Goal: Information Seeking & Learning: Learn about a topic

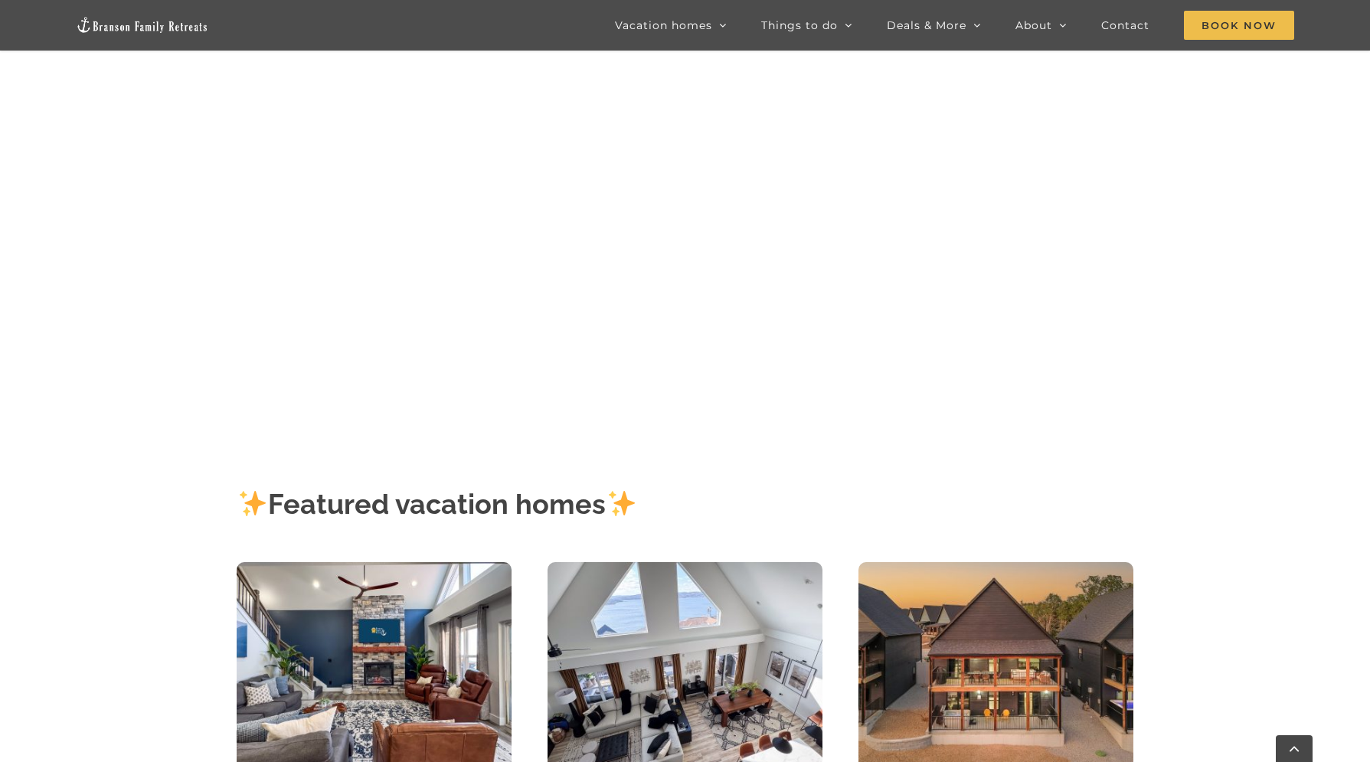
scroll to position [643, 0]
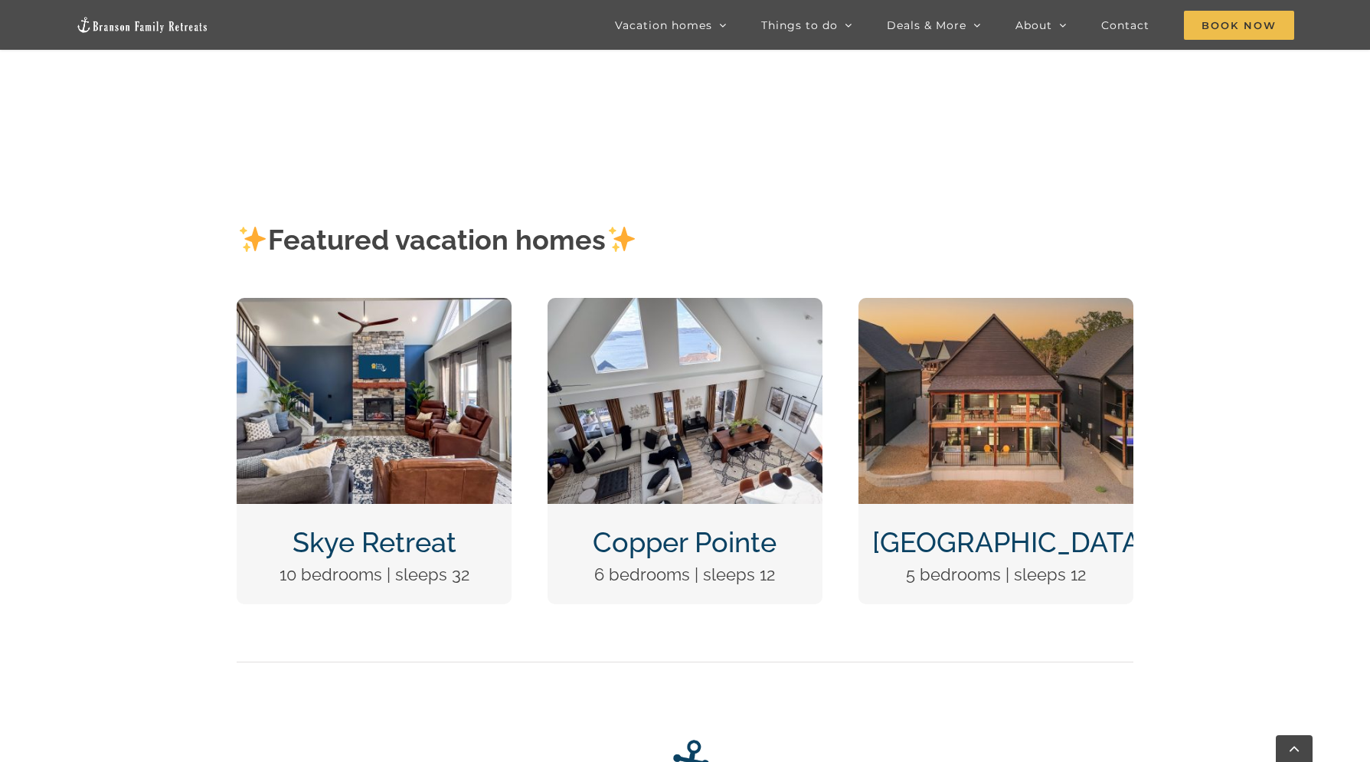
click at [386, 483] on img "Skye Retreat at Table Rock Lake-3004-Edit" at bounding box center [374, 401] width 275 height 206
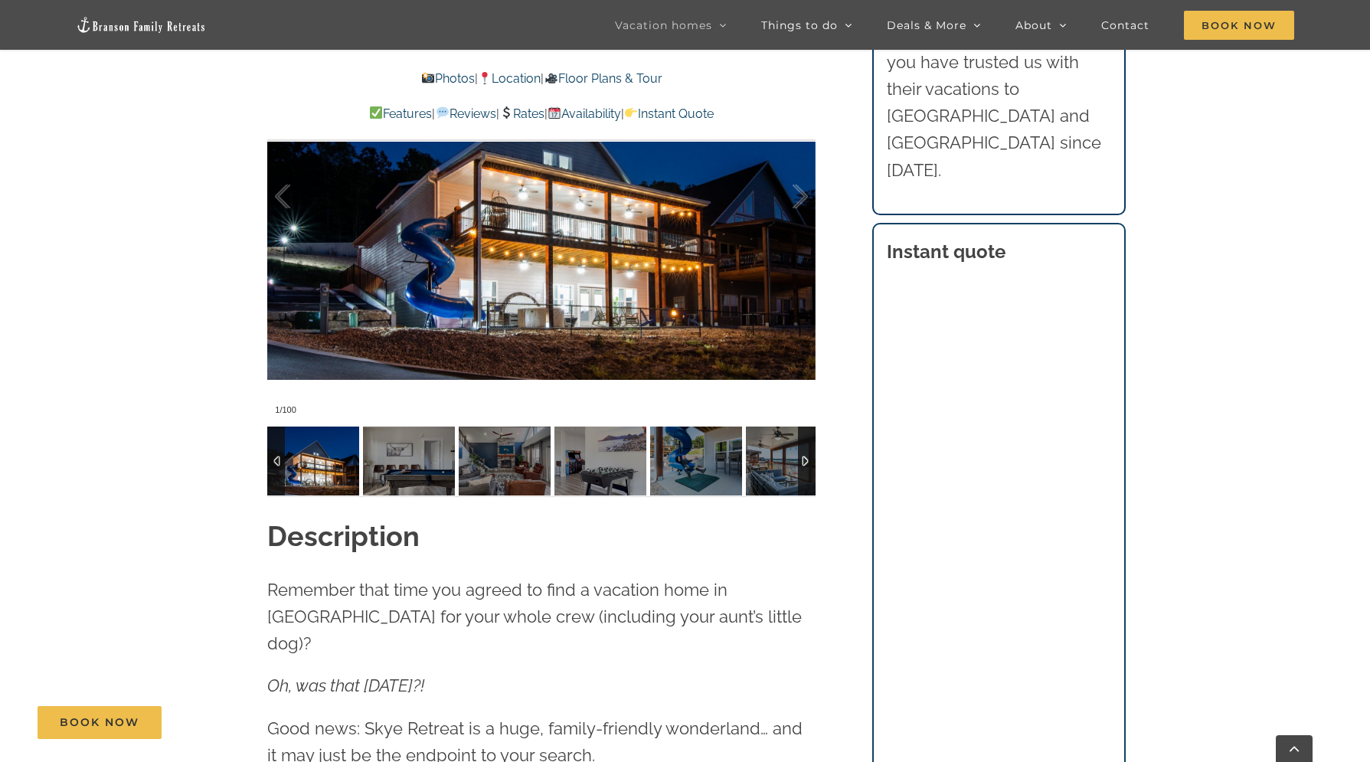
scroll to position [1293, 0]
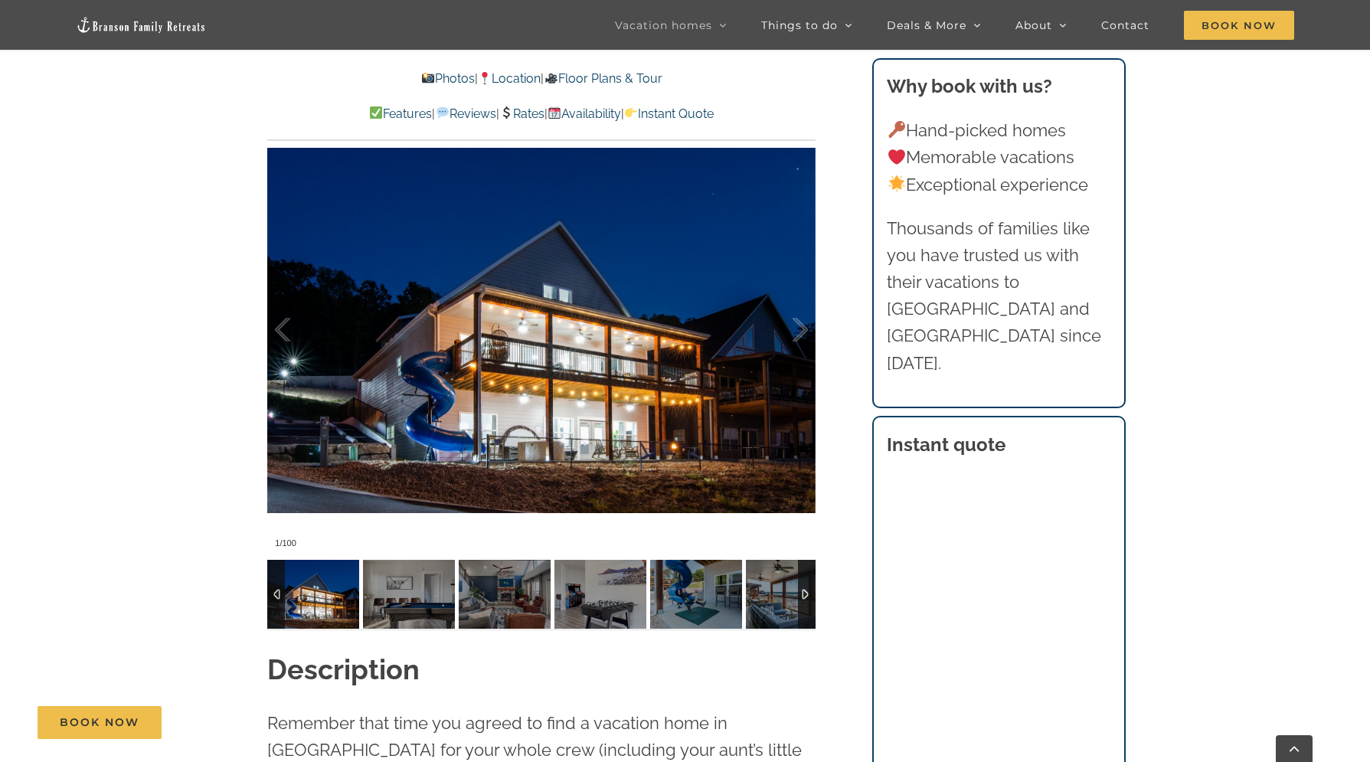
click at [325, 613] on img at bounding box center [313, 594] width 92 height 69
click at [316, 590] on img at bounding box center [313, 594] width 92 height 69
click at [403, 597] on img at bounding box center [409, 594] width 92 height 69
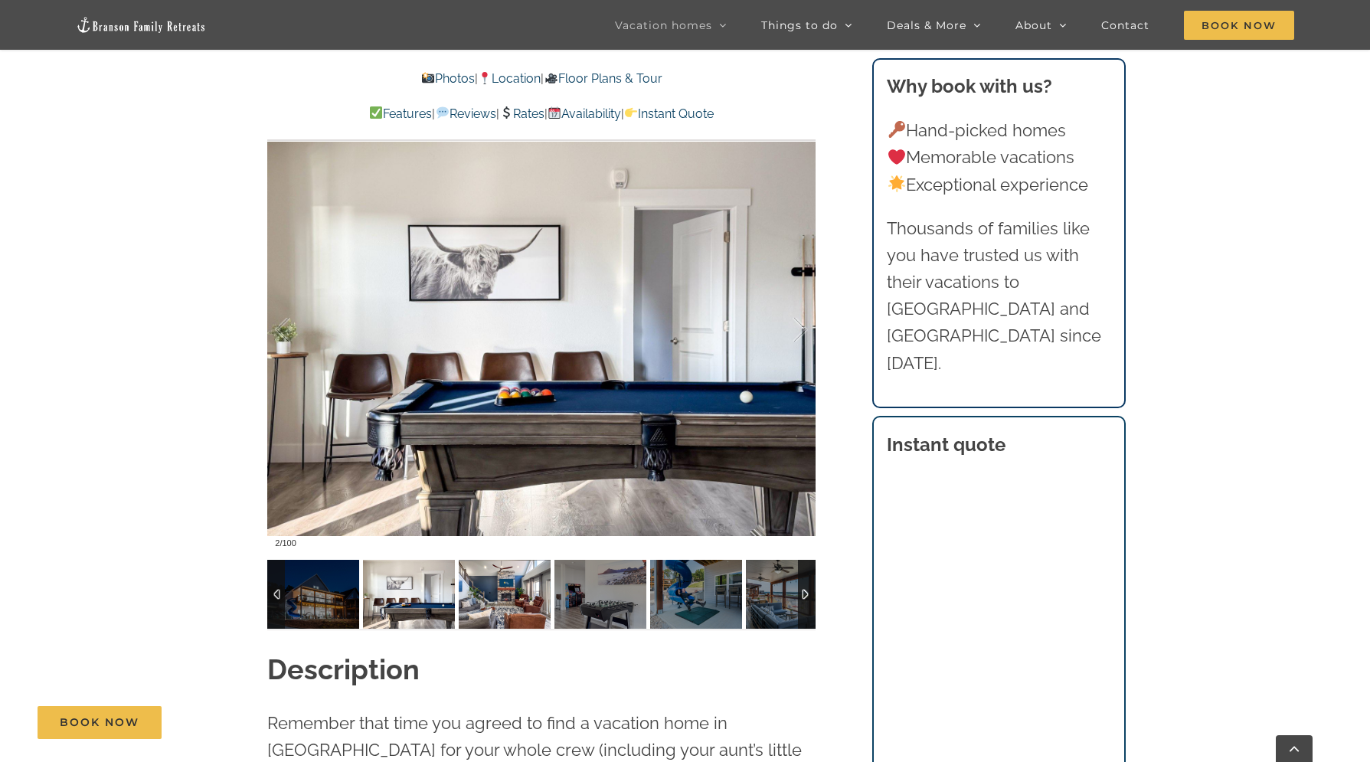
click at [510, 605] on img at bounding box center [505, 594] width 92 height 69
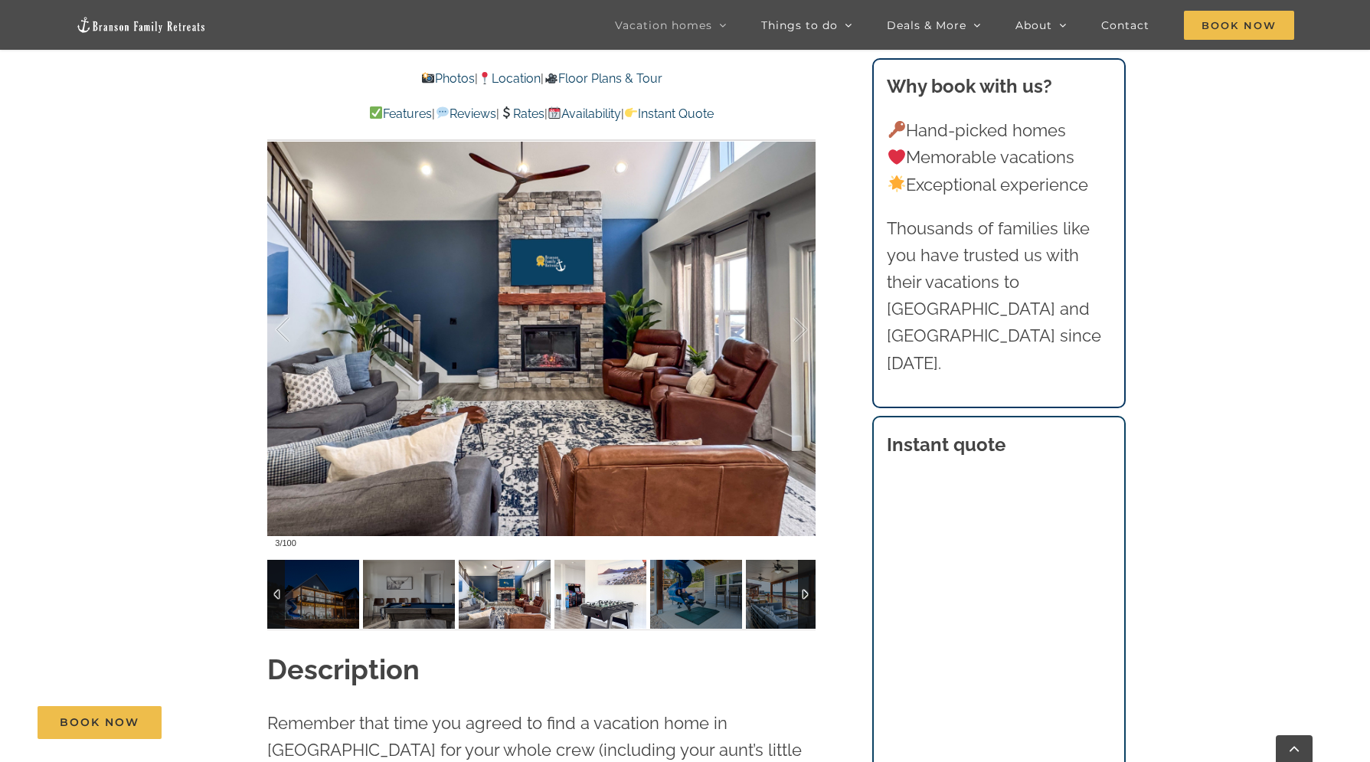
click at [570, 609] on img at bounding box center [600, 594] width 92 height 69
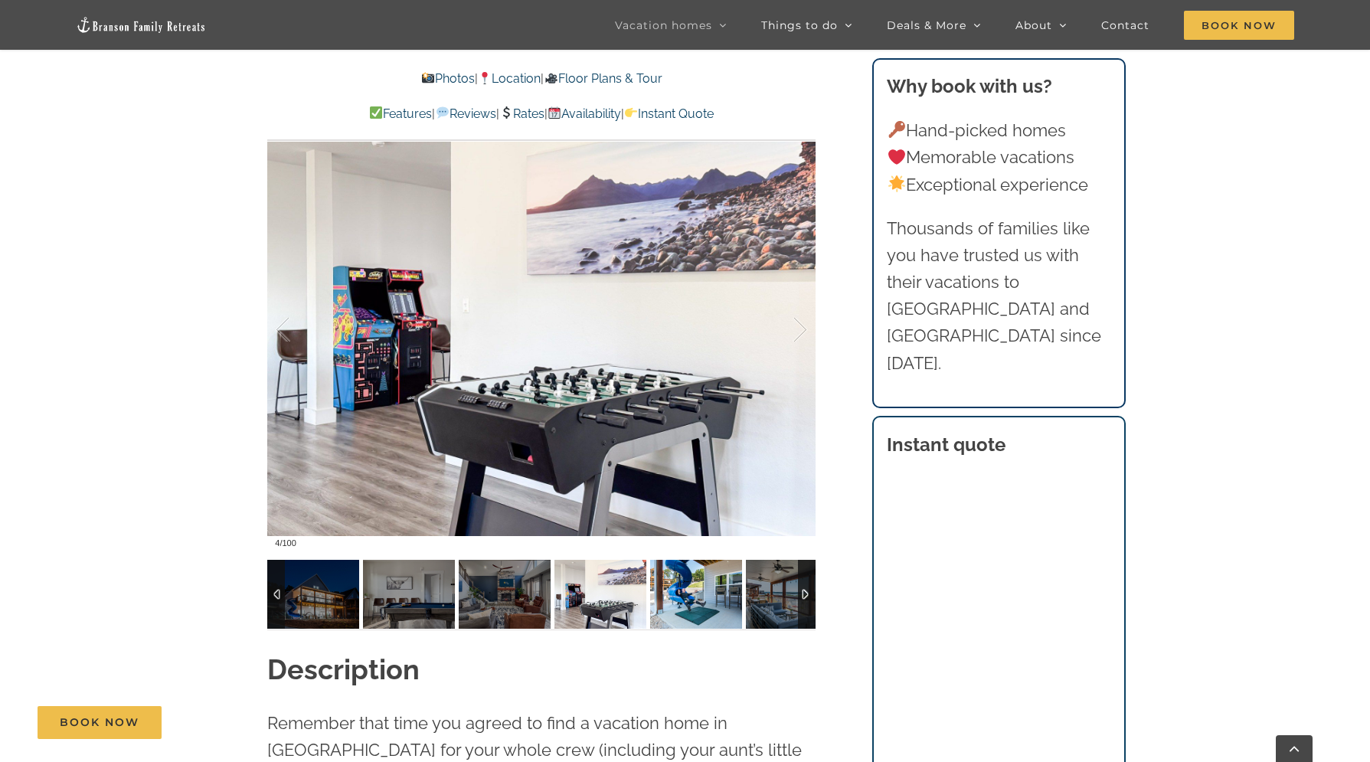
click at [687, 605] on img at bounding box center [696, 594] width 92 height 69
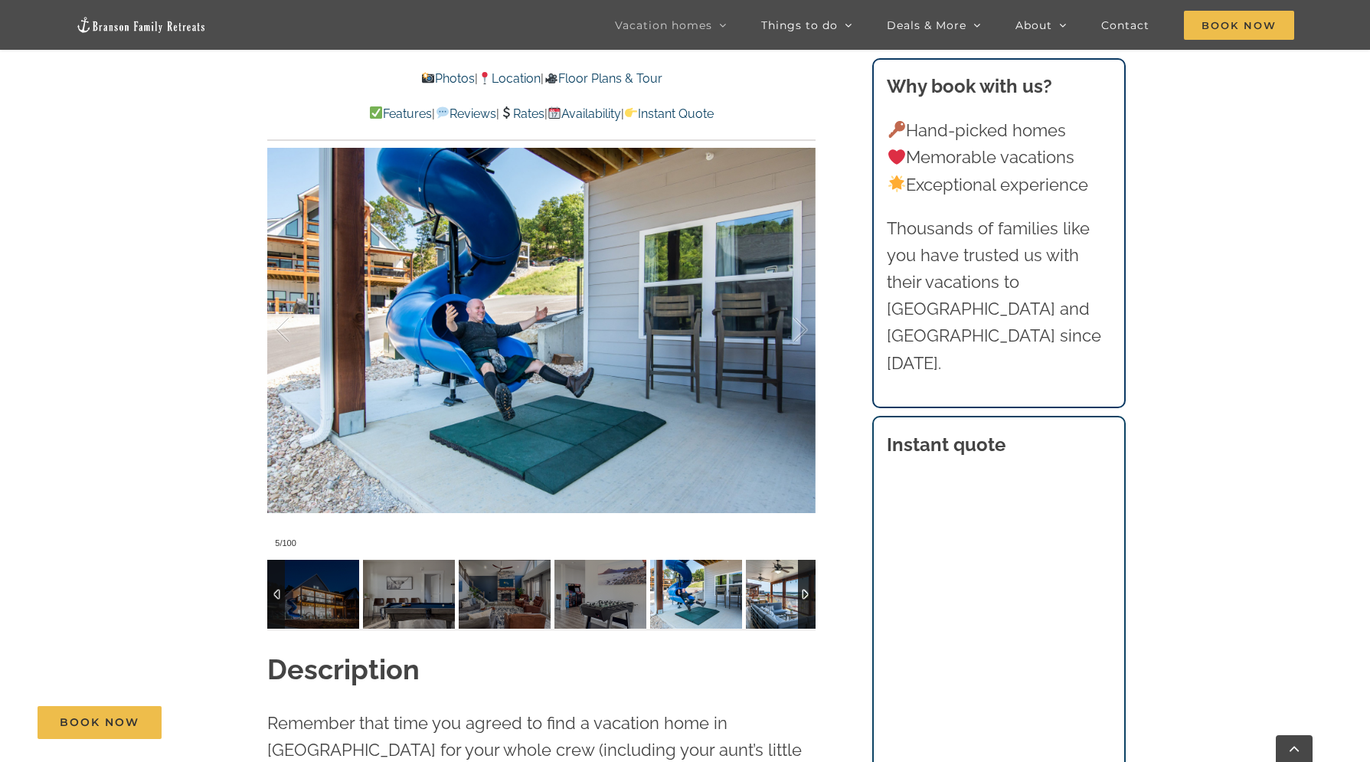
click at [769, 599] on img at bounding box center [792, 594] width 92 height 69
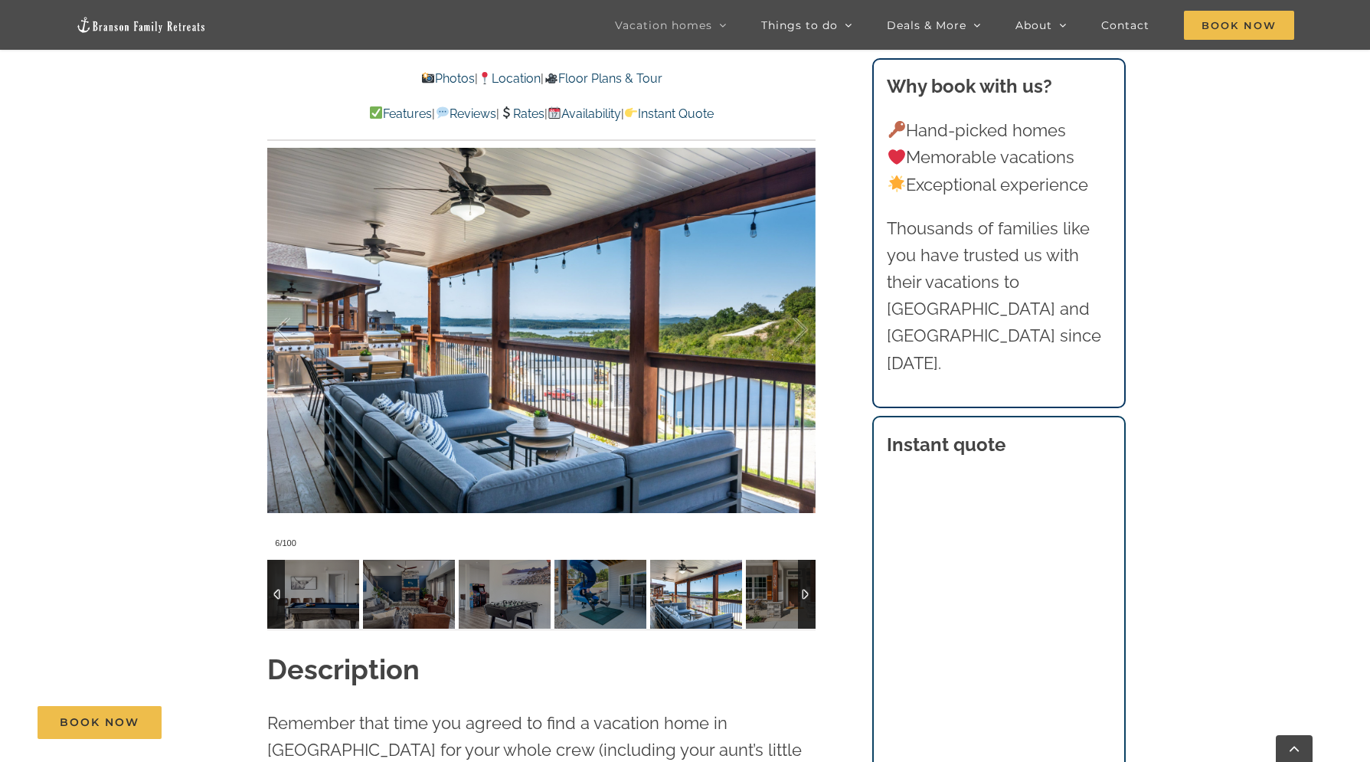
click at [806, 591] on div at bounding box center [807, 594] width 18 height 69
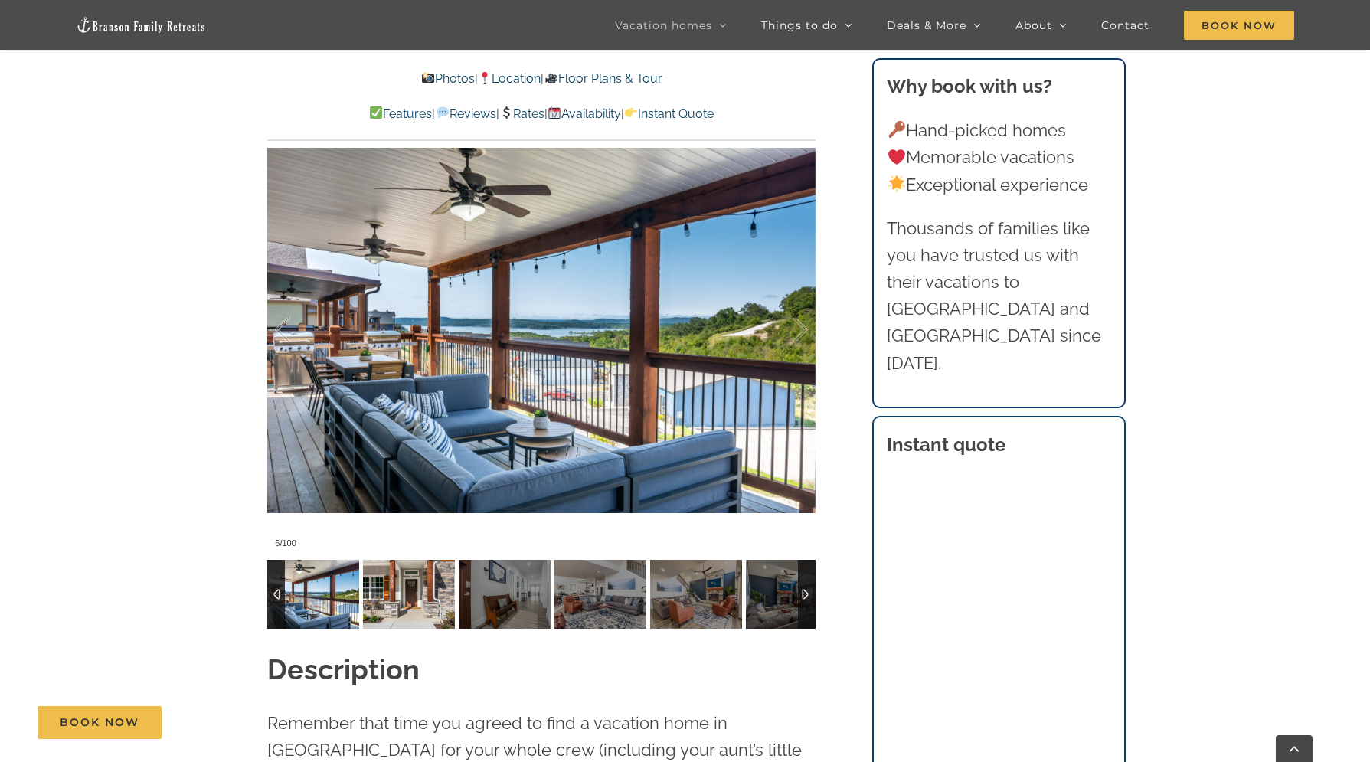
click at [426, 600] on img at bounding box center [409, 594] width 92 height 69
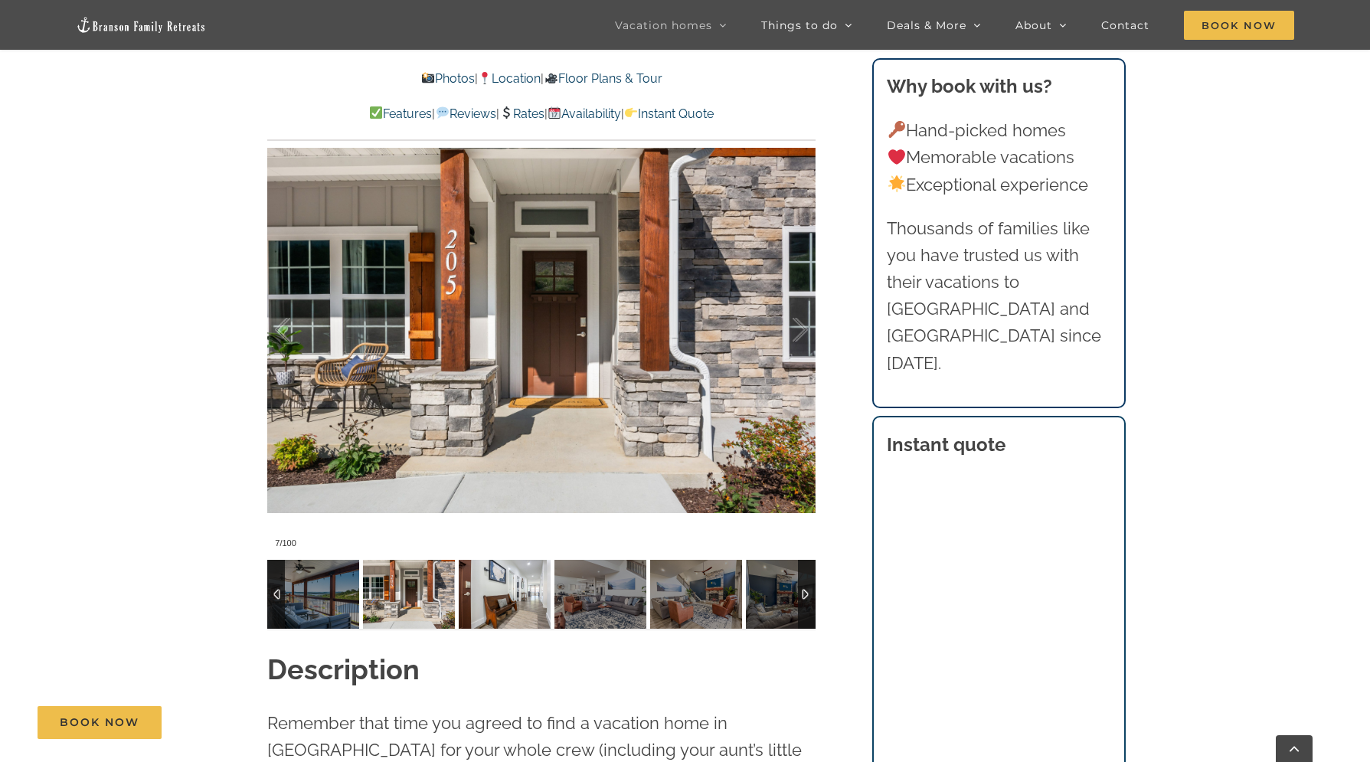
click at [518, 602] on img at bounding box center [505, 594] width 92 height 69
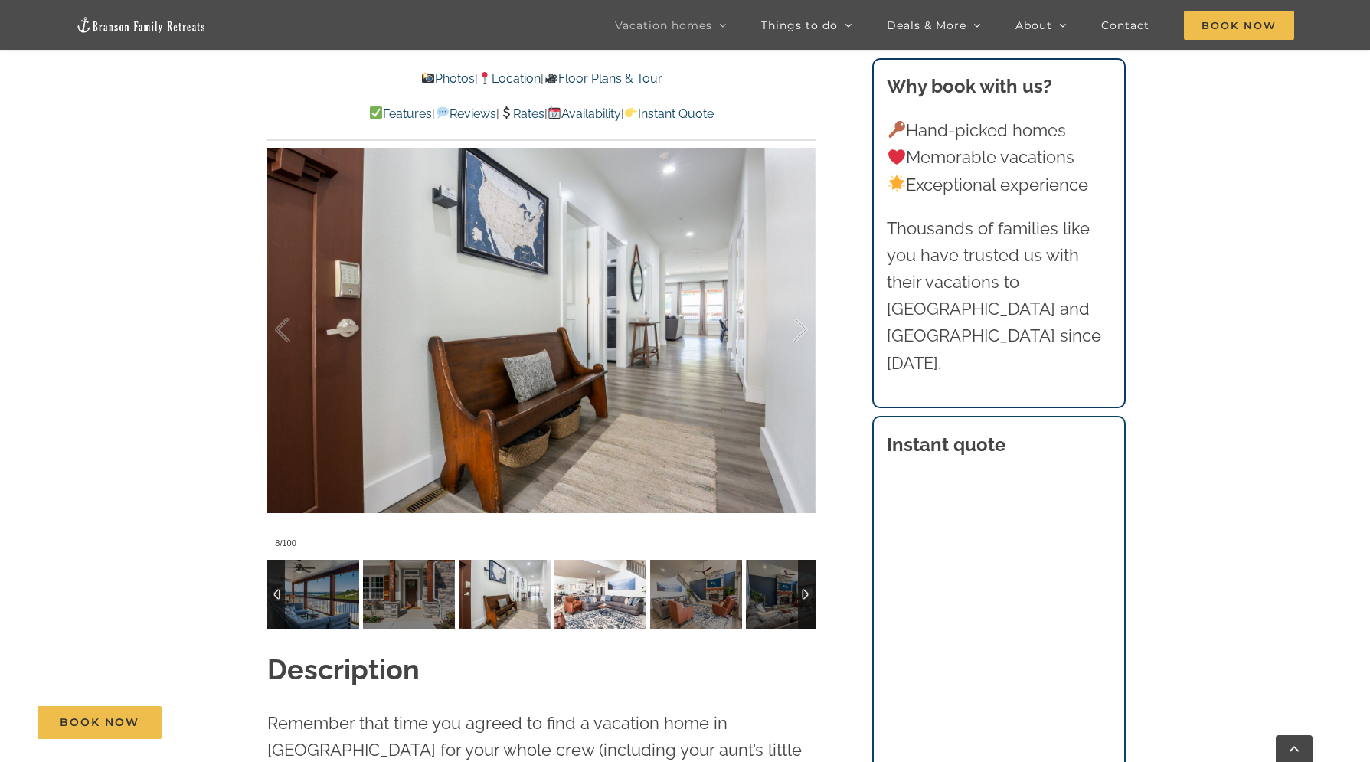
click at [581, 601] on img at bounding box center [600, 594] width 92 height 69
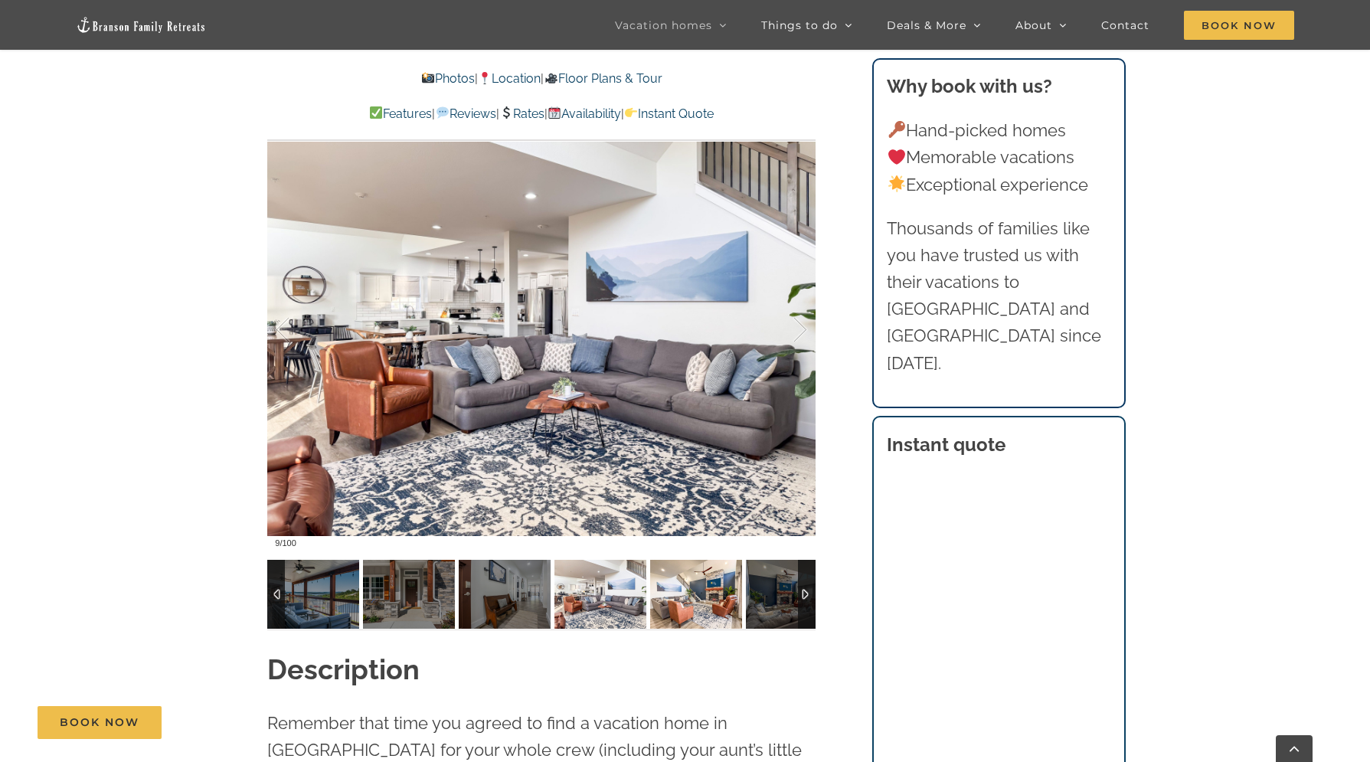
click at [668, 602] on img at bounding box center [696, 594] width 92 height 69
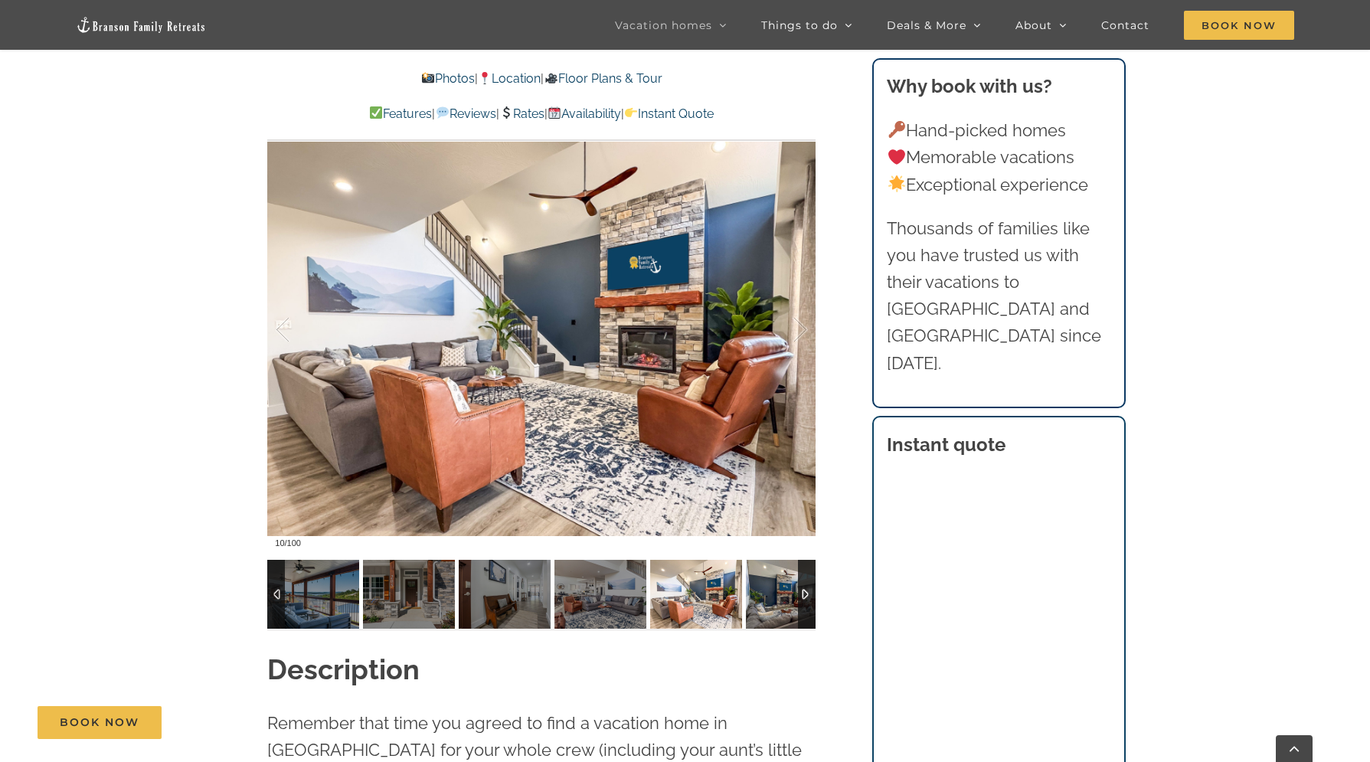
click at [775, 608] on img at bounding box center [792, 594] width 92 height 69
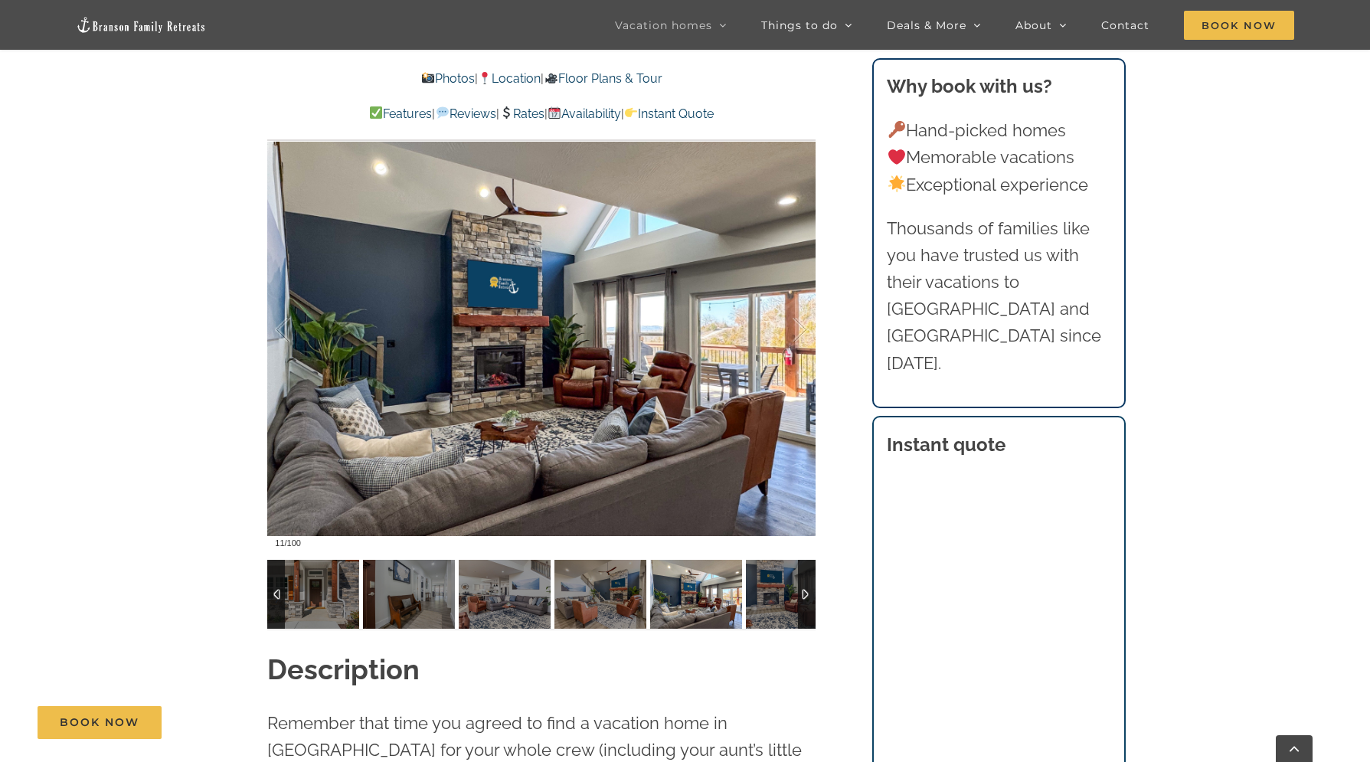
click at [805, 593] on div at bounding box center [807, 594] width 18 height 69
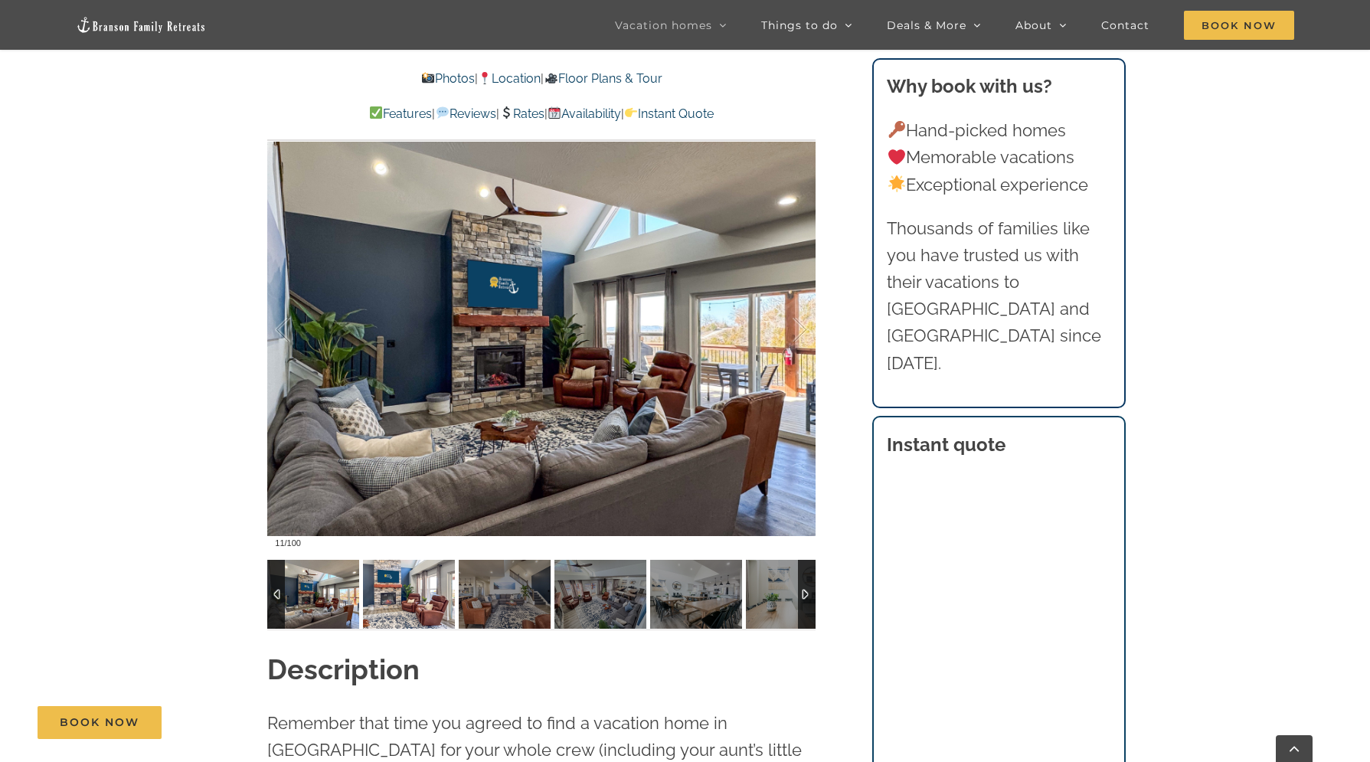
click at [438, 602] on img at bounding box center [409, 594] width 92 height 69
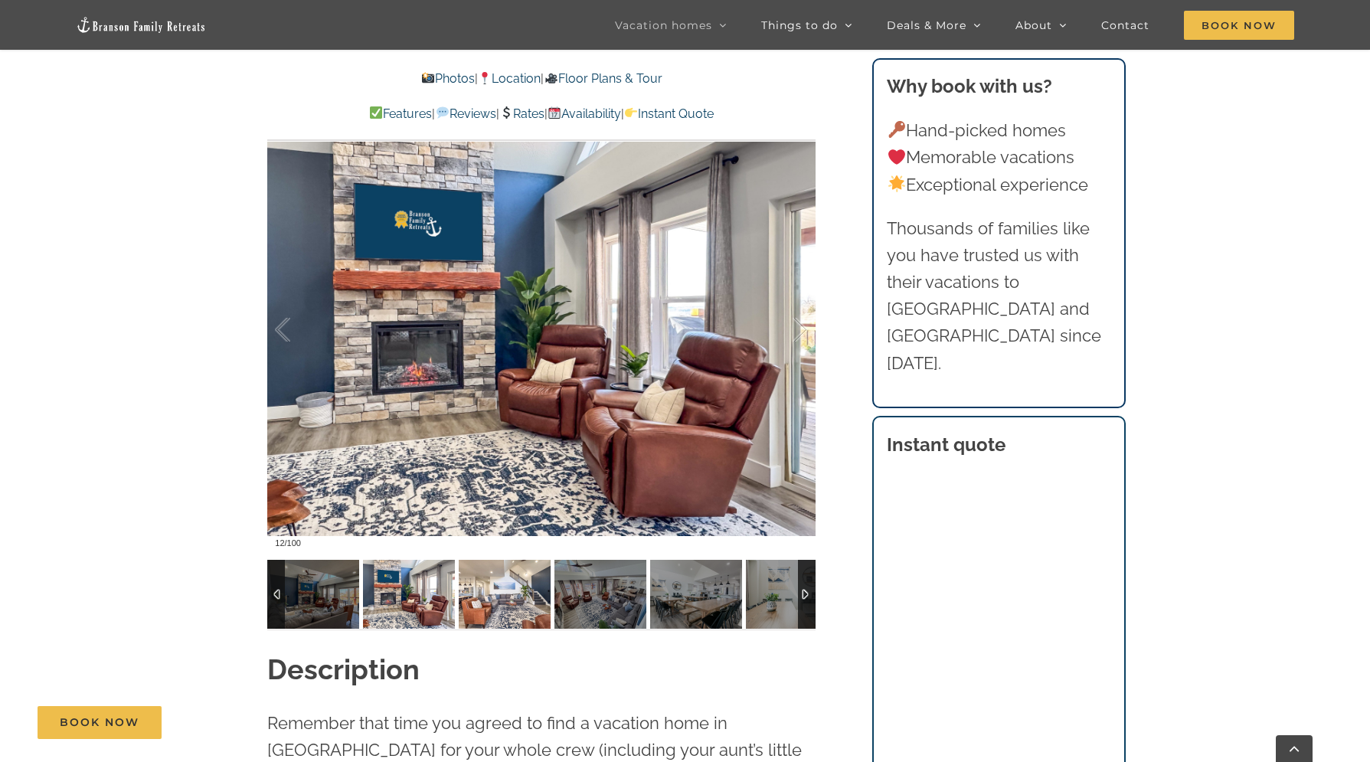
click at [481, 602] on img at bounding box center [505, 594] width 92 height 69
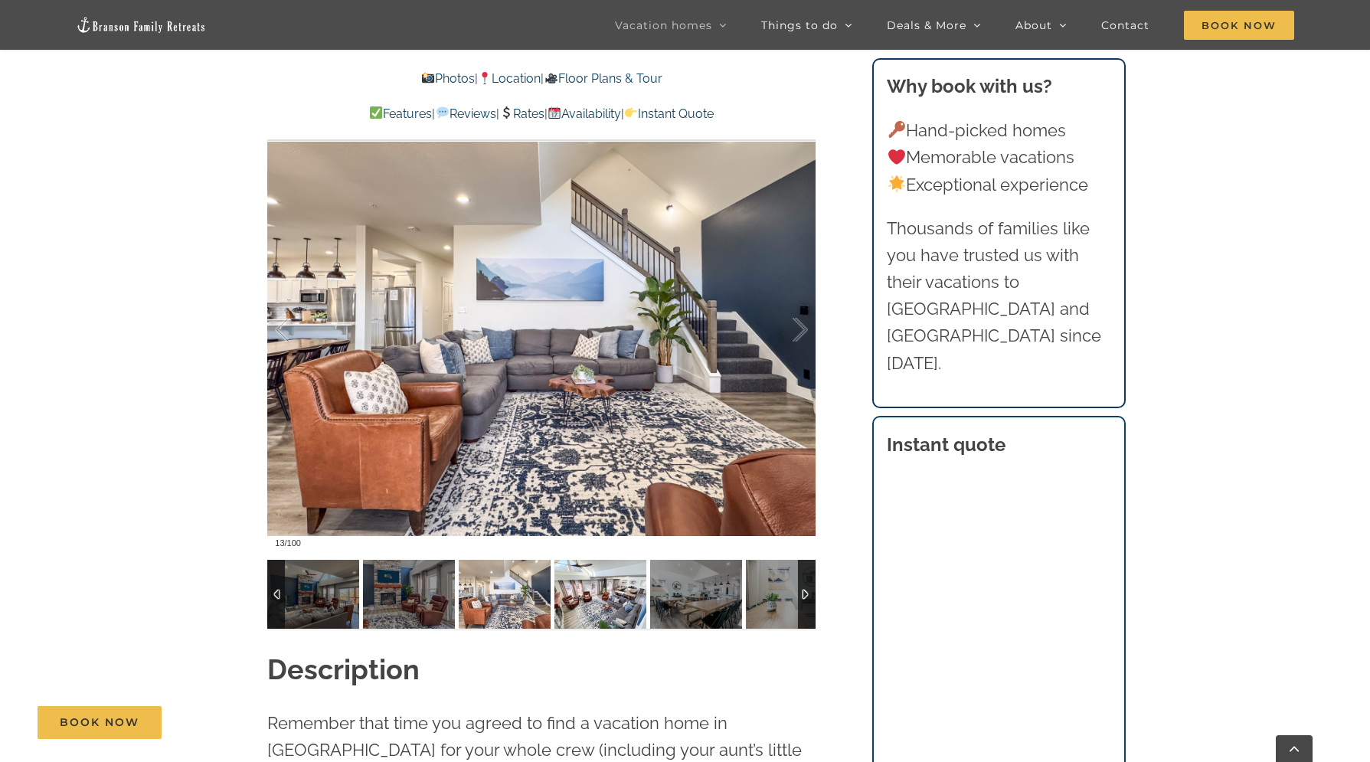
click at [576, 605] on img at bounding box center [600, 594] width 92 height 69
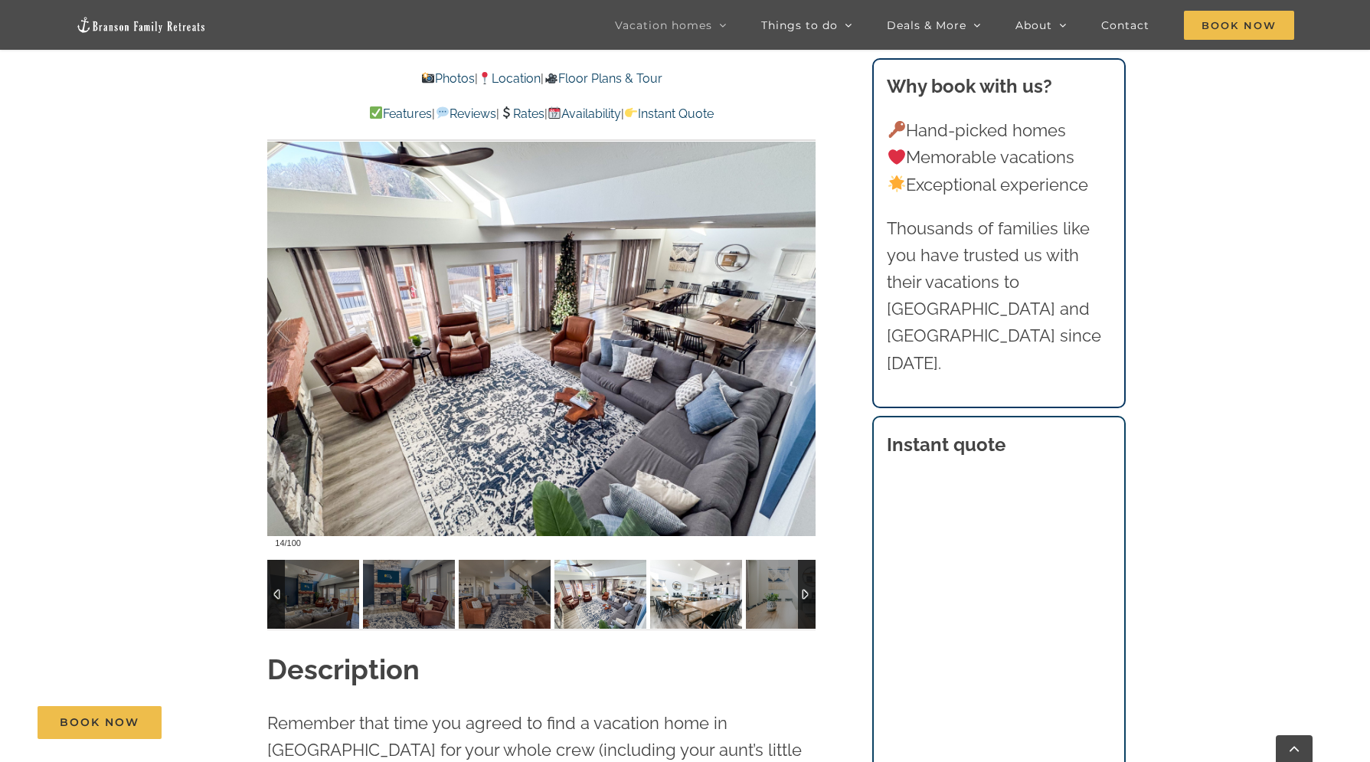
click at [692, 602] on img at bounding box center [696, 594] width 92 height 69
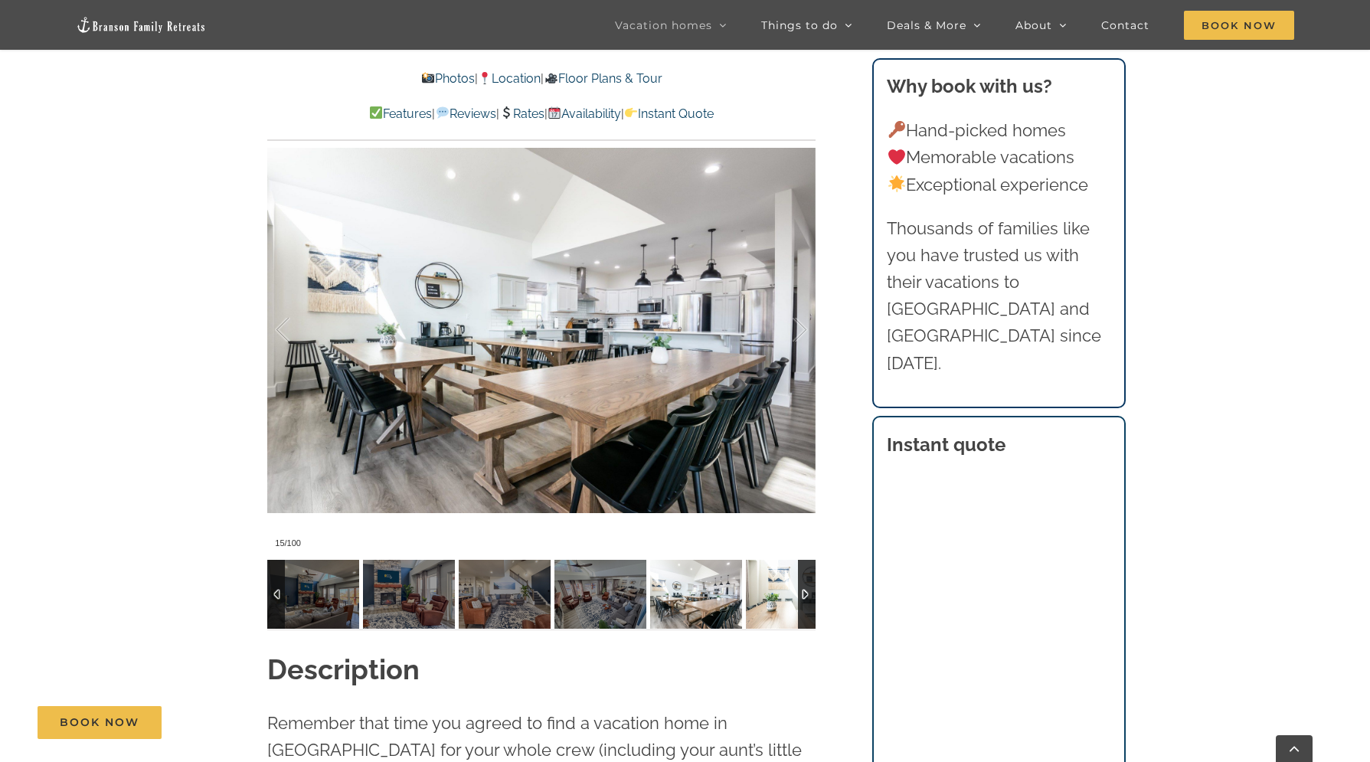
click at [782, 598] on img at bounding box center [792, 594] width 92 height 69
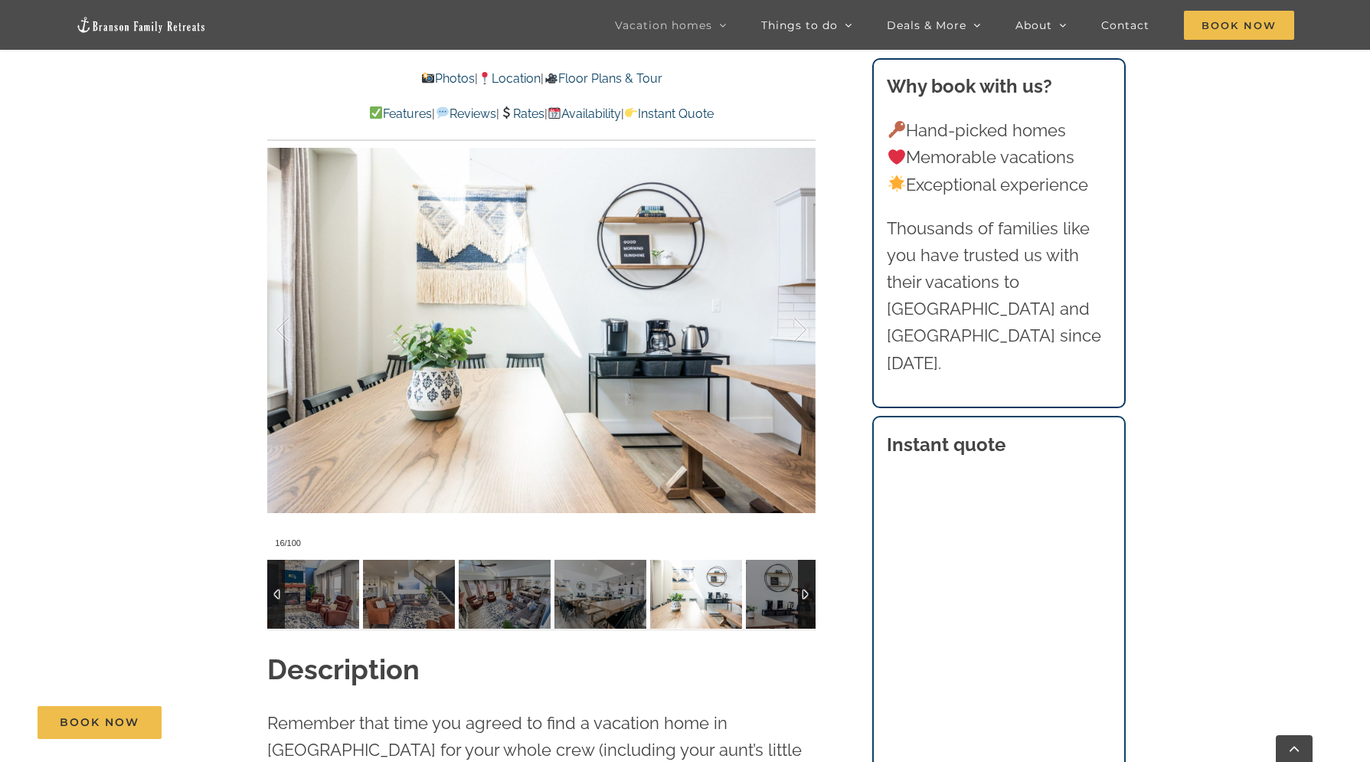
click at [807, 591] on div at bounding box center [807, 594] width 18 height 69
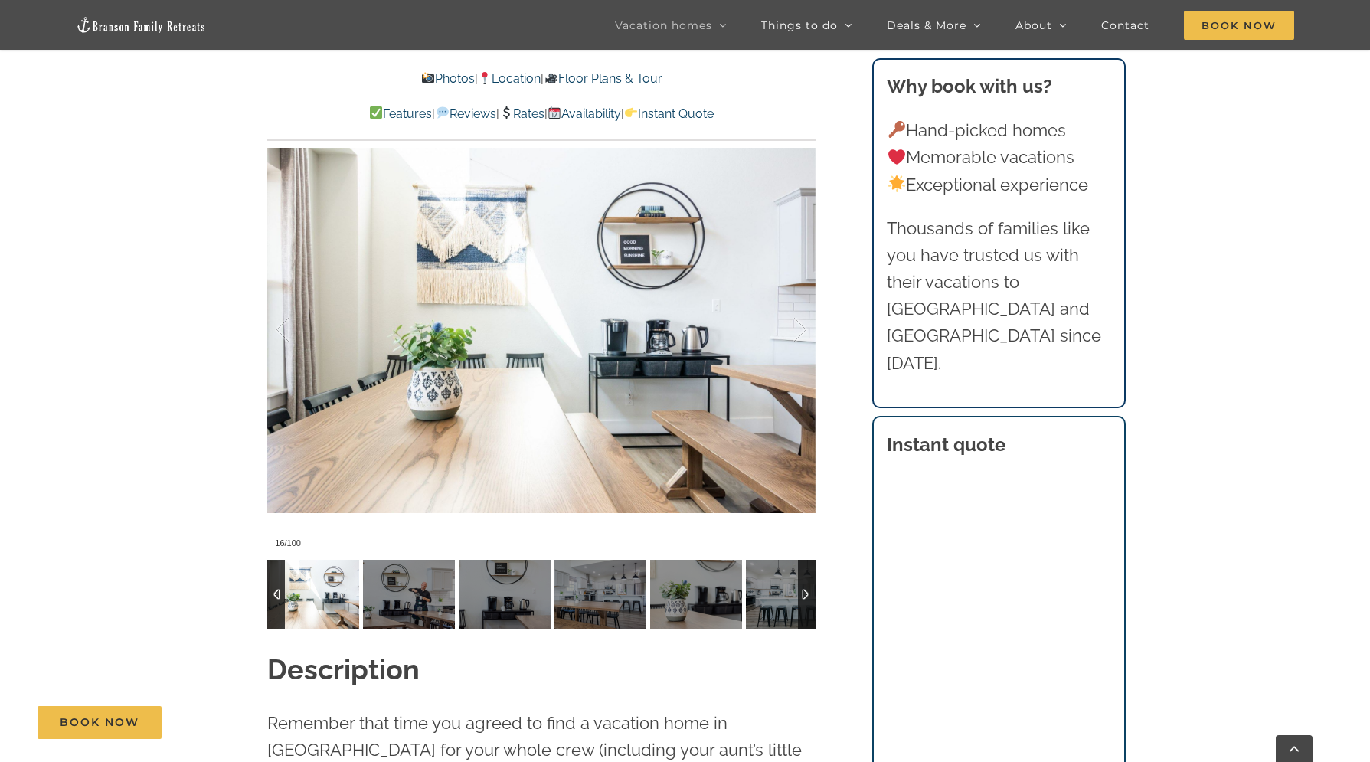
click at [304, 595] on img at bounding box center [313, 594] width 92 height 69
click at [371, 599] on img at bounding box center [409, 594] width 92 height 69
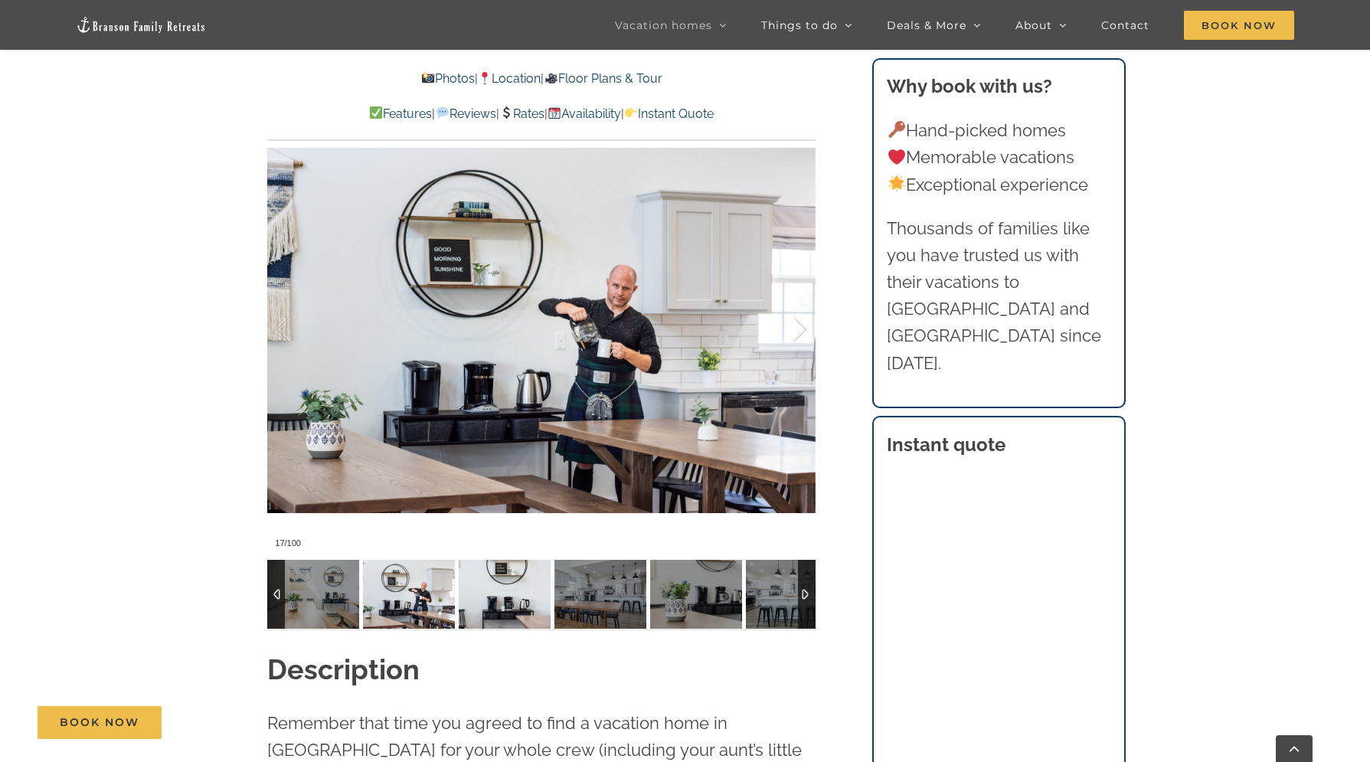
click at [495, 602] on img at bounding box center [505, 594] width 92 height 69
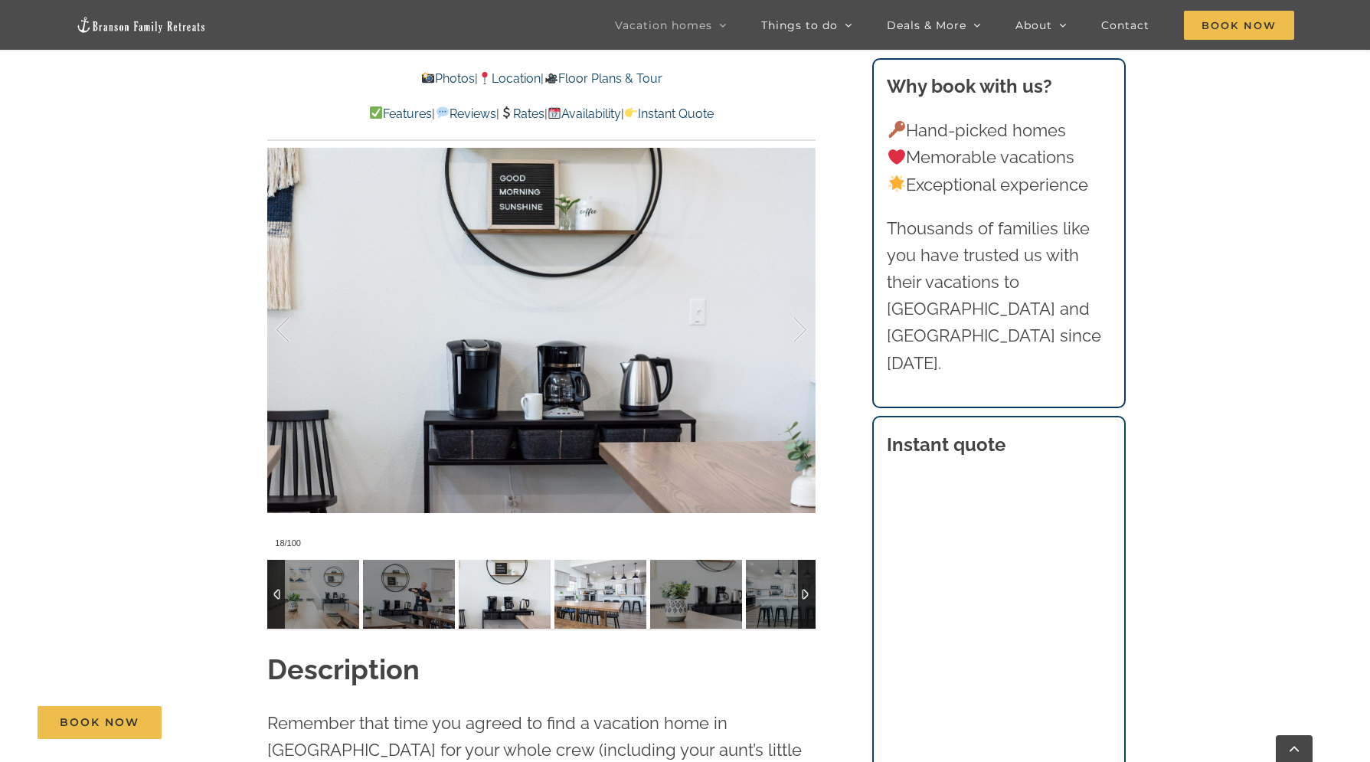
click at [564, 604] on img at bounding box center [600, 594] width 92 height 69
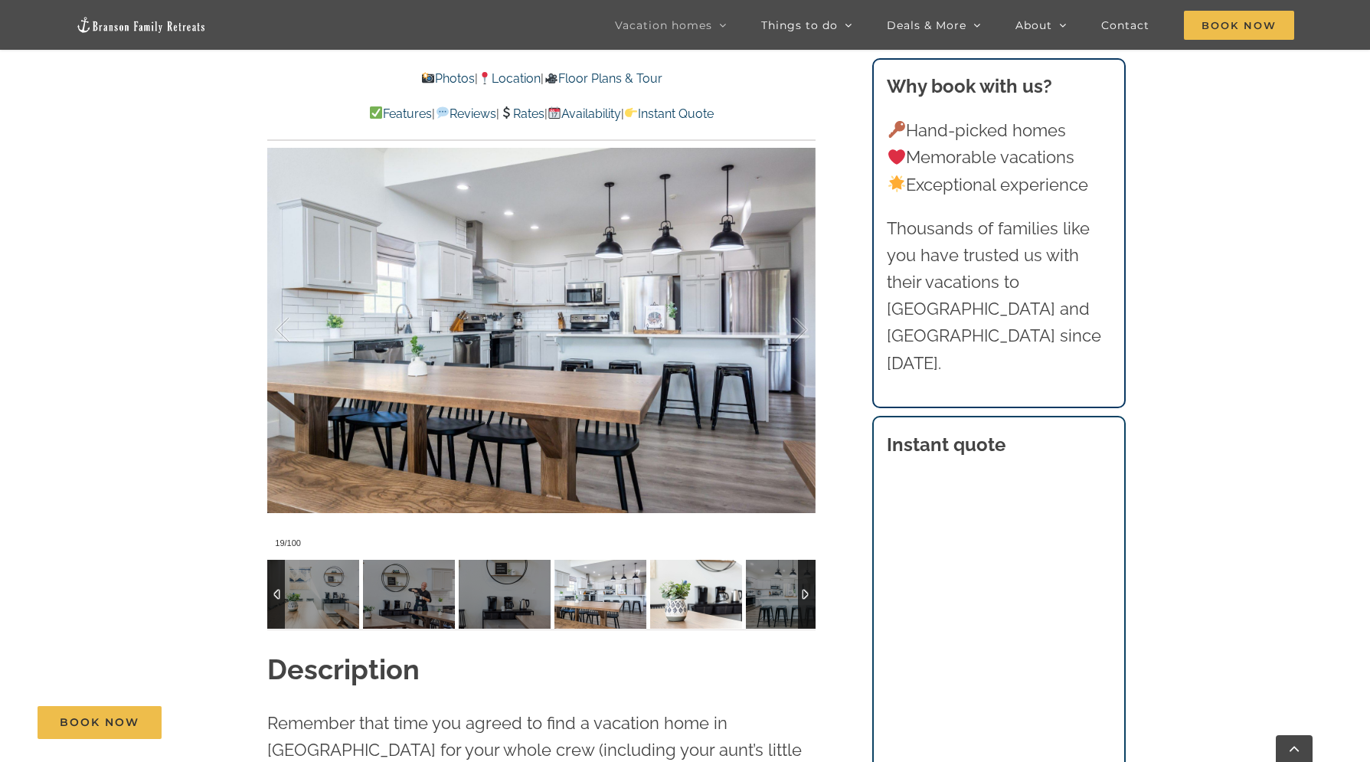
drag, startPoint x: 671, startPoint y: 602, endPoint x: 743, endPoint y: 606, distance: 71.3
click at [671, 602] on img at bounding box center [696, 594] width 92 height 69
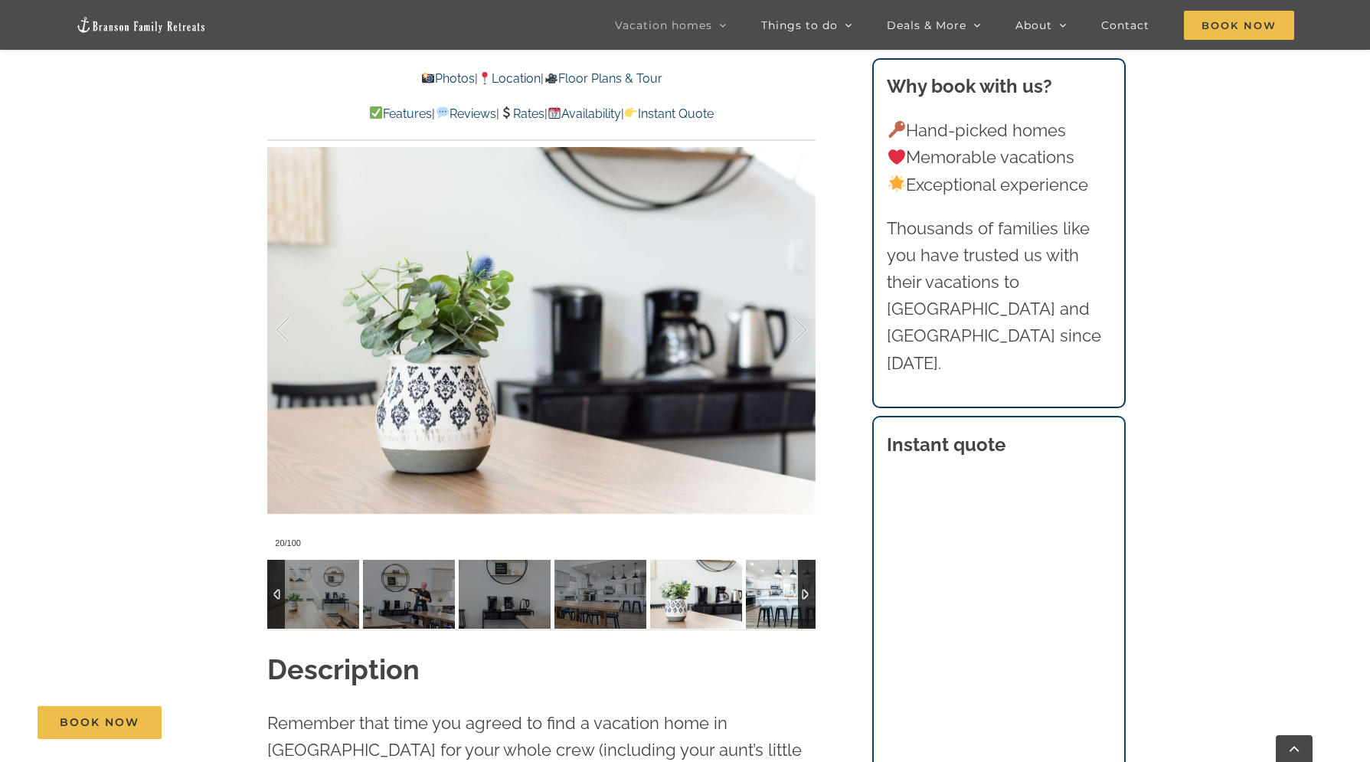
click at [775, 609] on img at bounding box center [792, 594] width 92 height 69
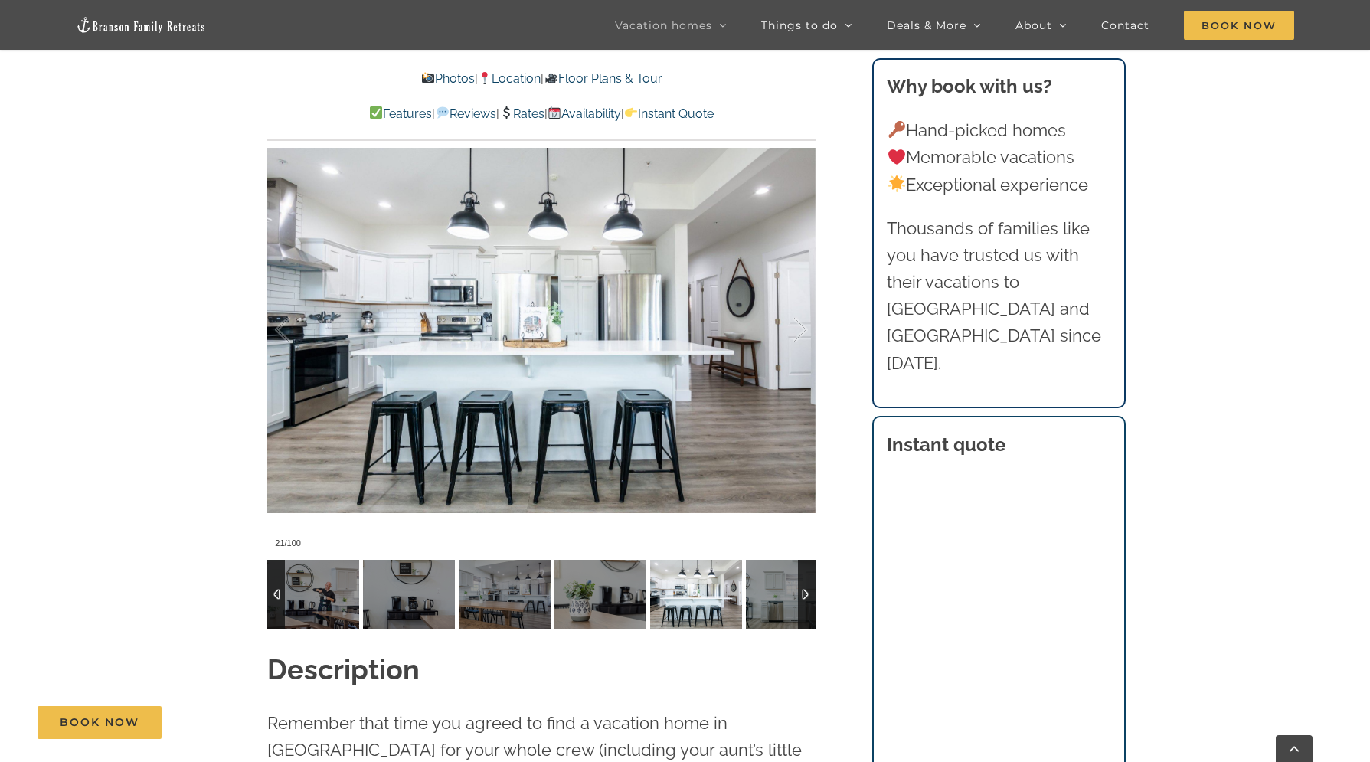
click at [802, 590] on div at bounding box center [807, 594] width 18 height 69
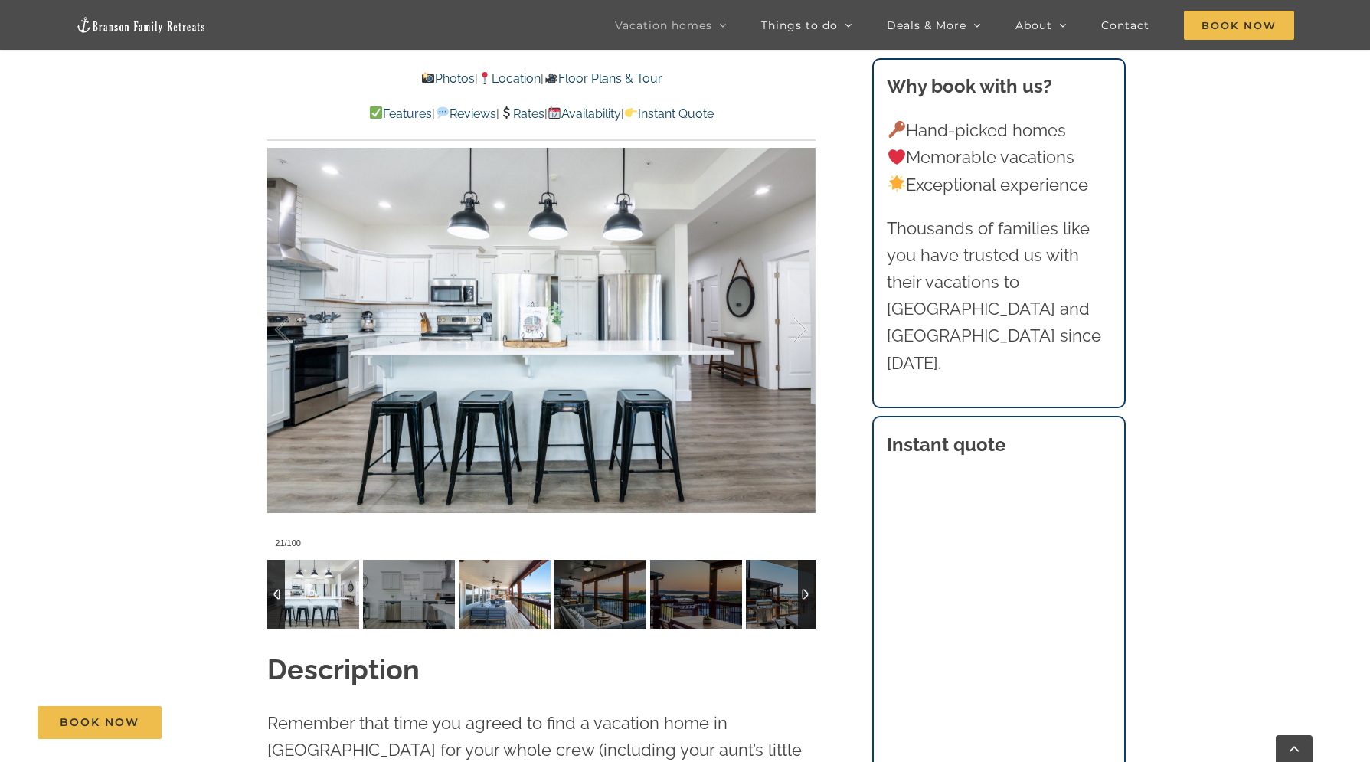
click at [525, 616] on img at bounding box center [505, 594] width 92 height 69
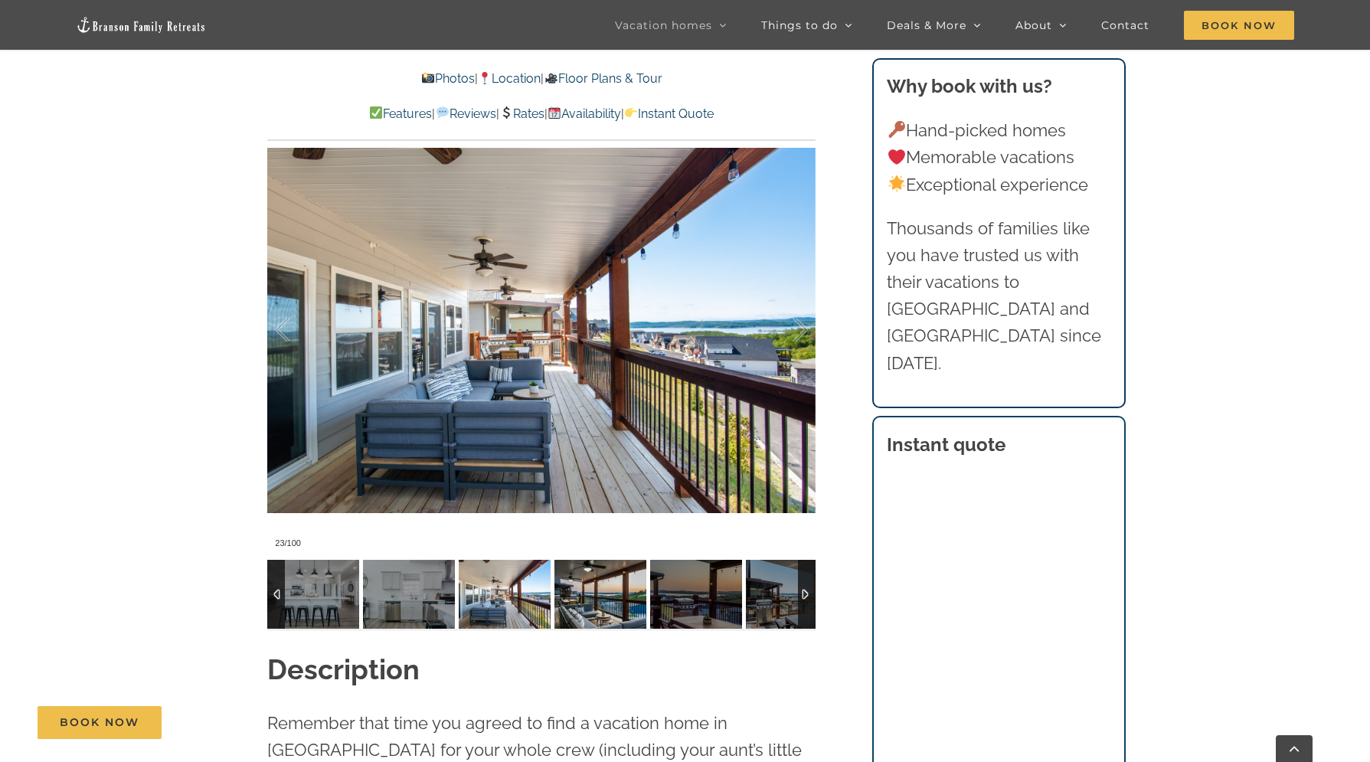
click at [585, 609] on img at bounding box center [600, 594] width 92 height 69
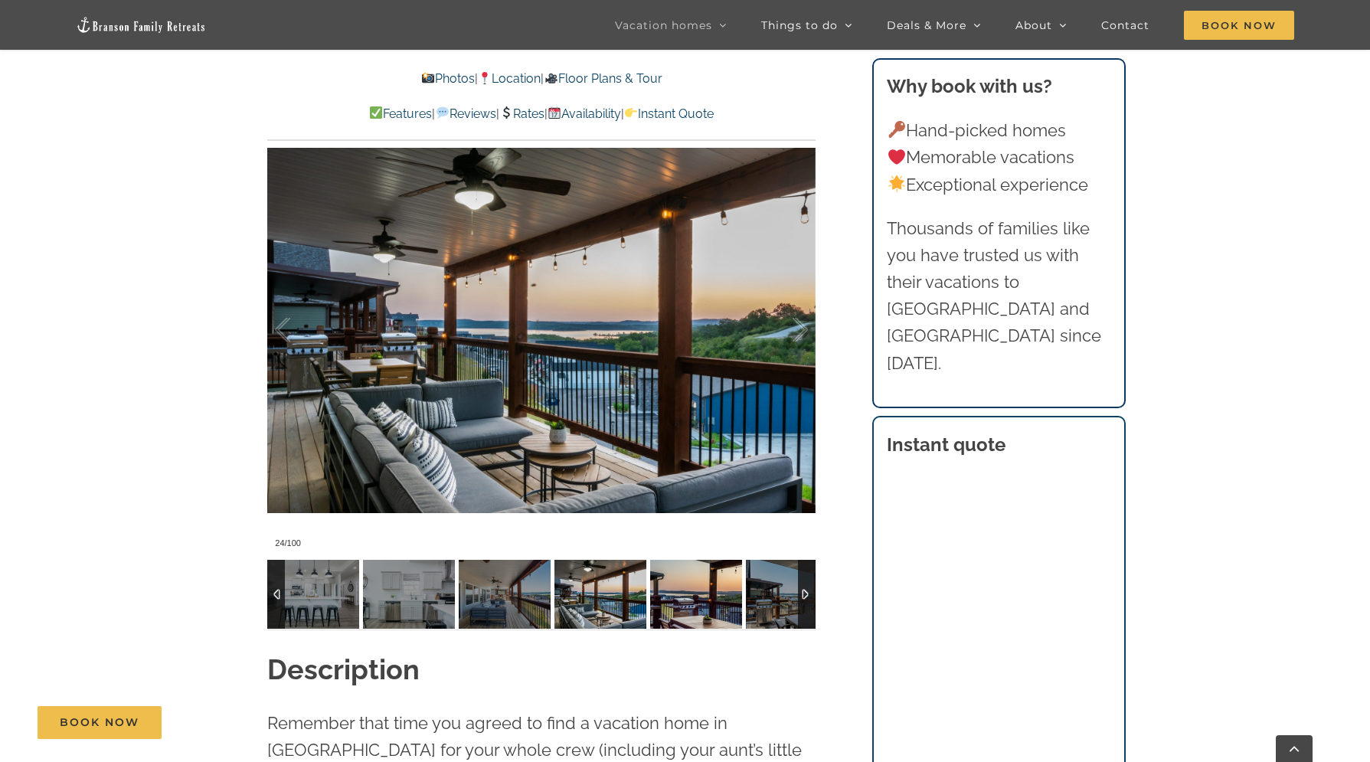
click at [718, 609] on img at bounding box center [696, 594] width 92 height 69
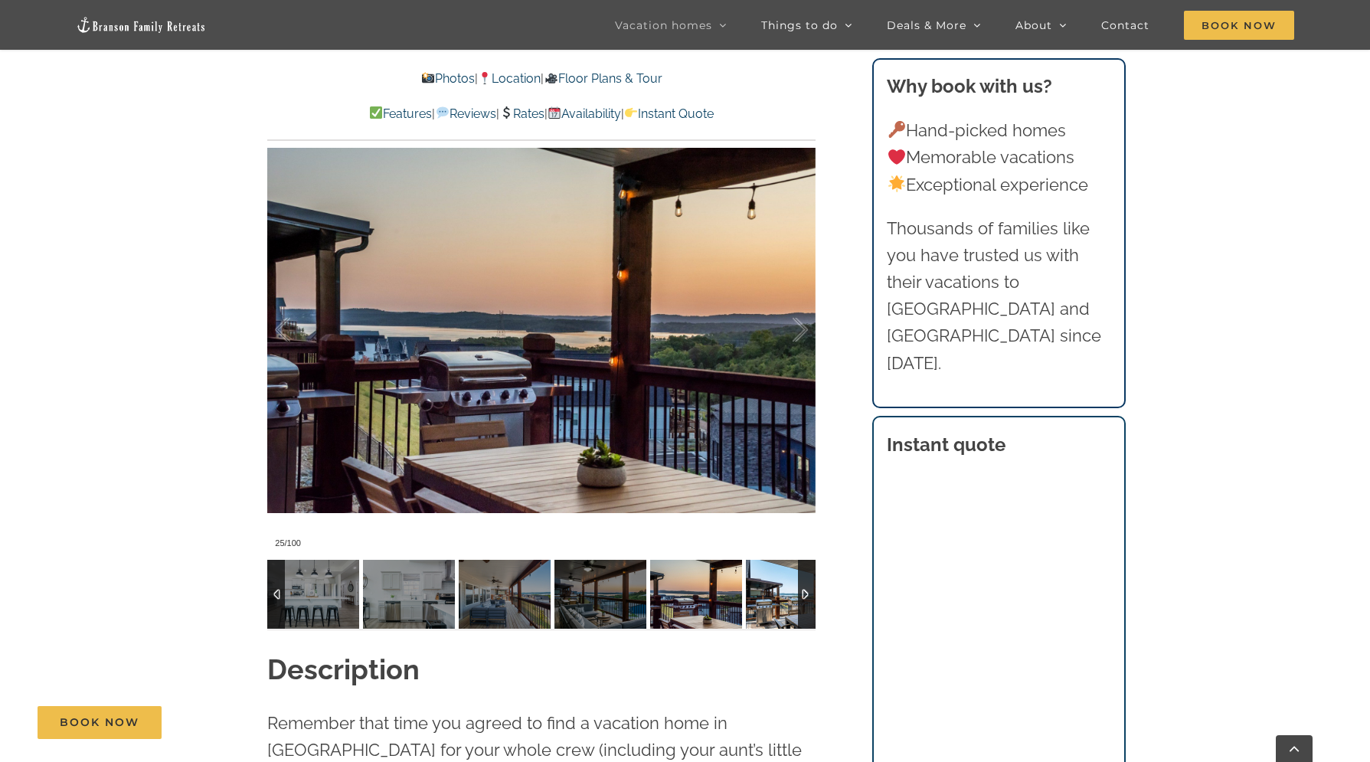
click at [766, 608] on img at bounding box center [792, 594] width 92 height 69
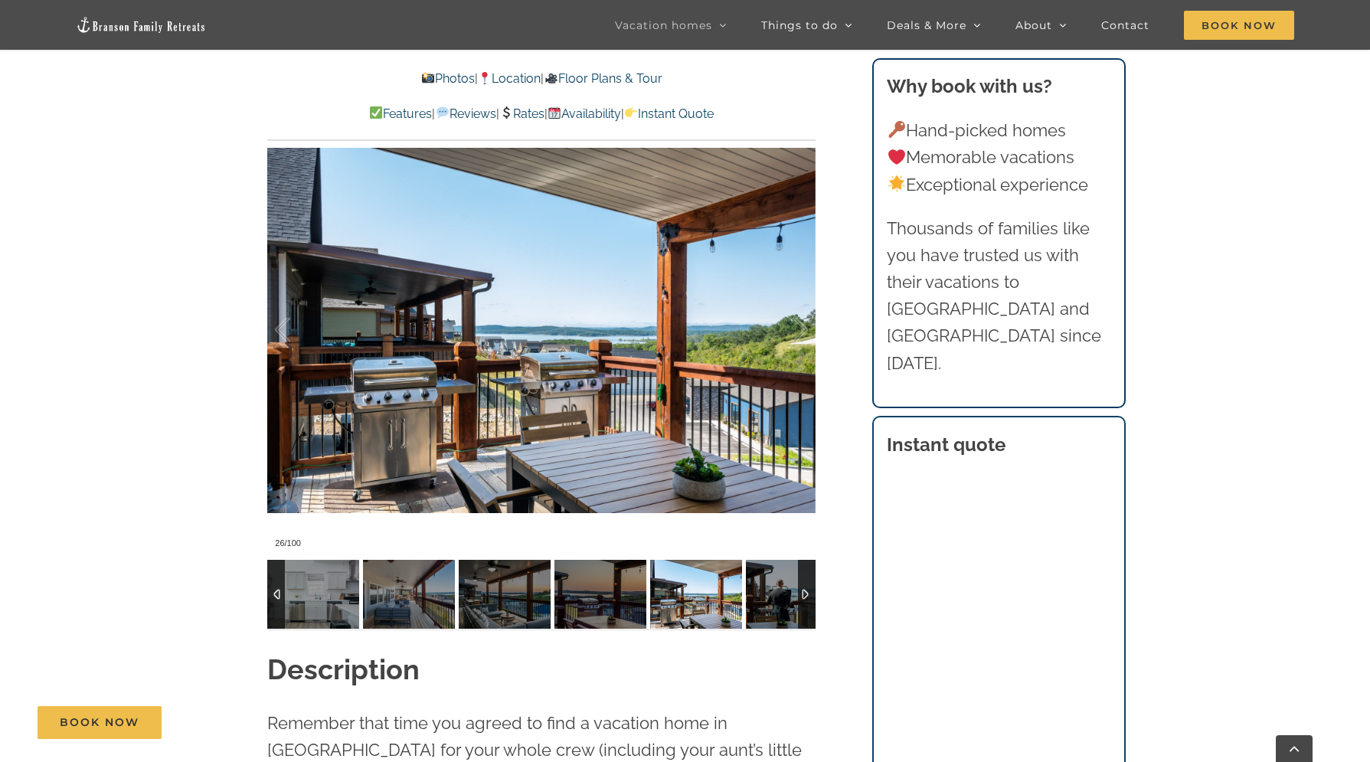
click at [805, 593] on div at bounding box center [807, 594] width 18 height 69
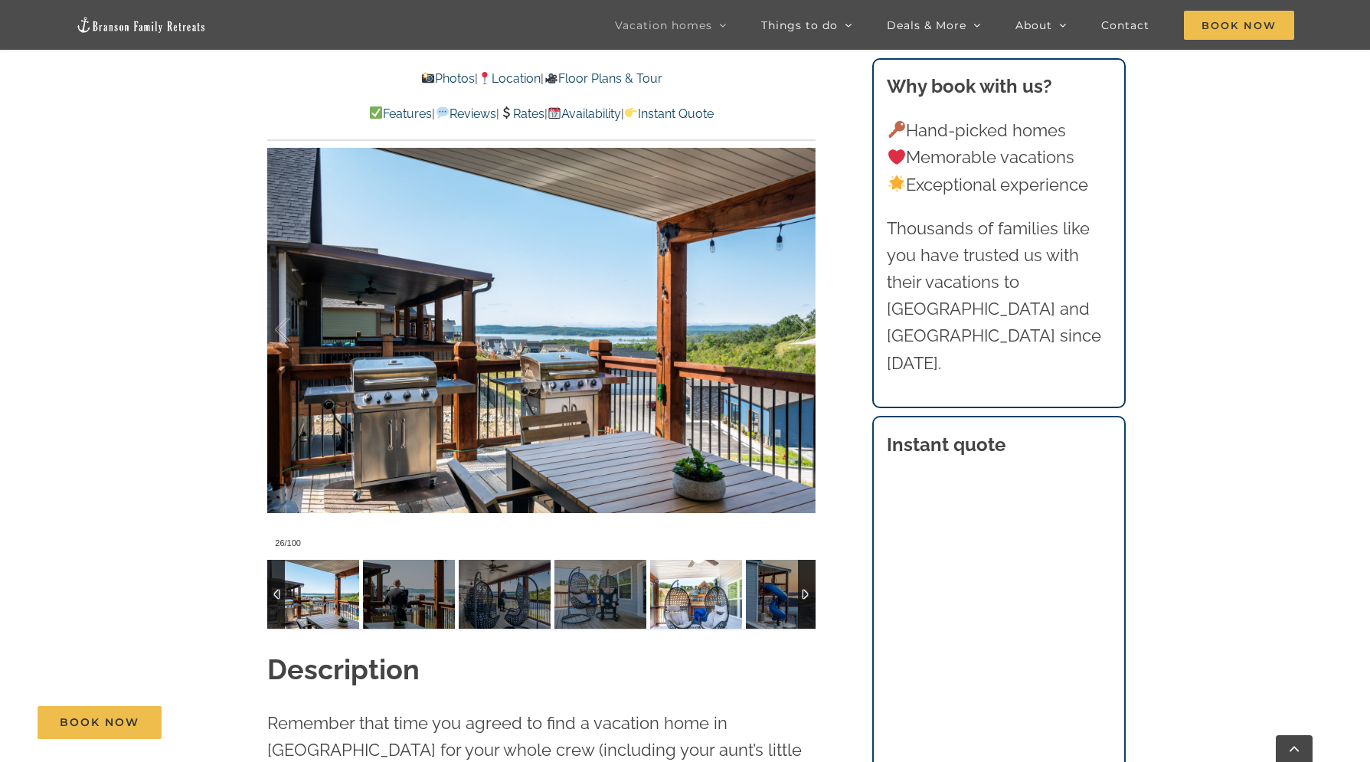
click at [726, 603] on img at bounding box center [696, 594] width 92 height 69
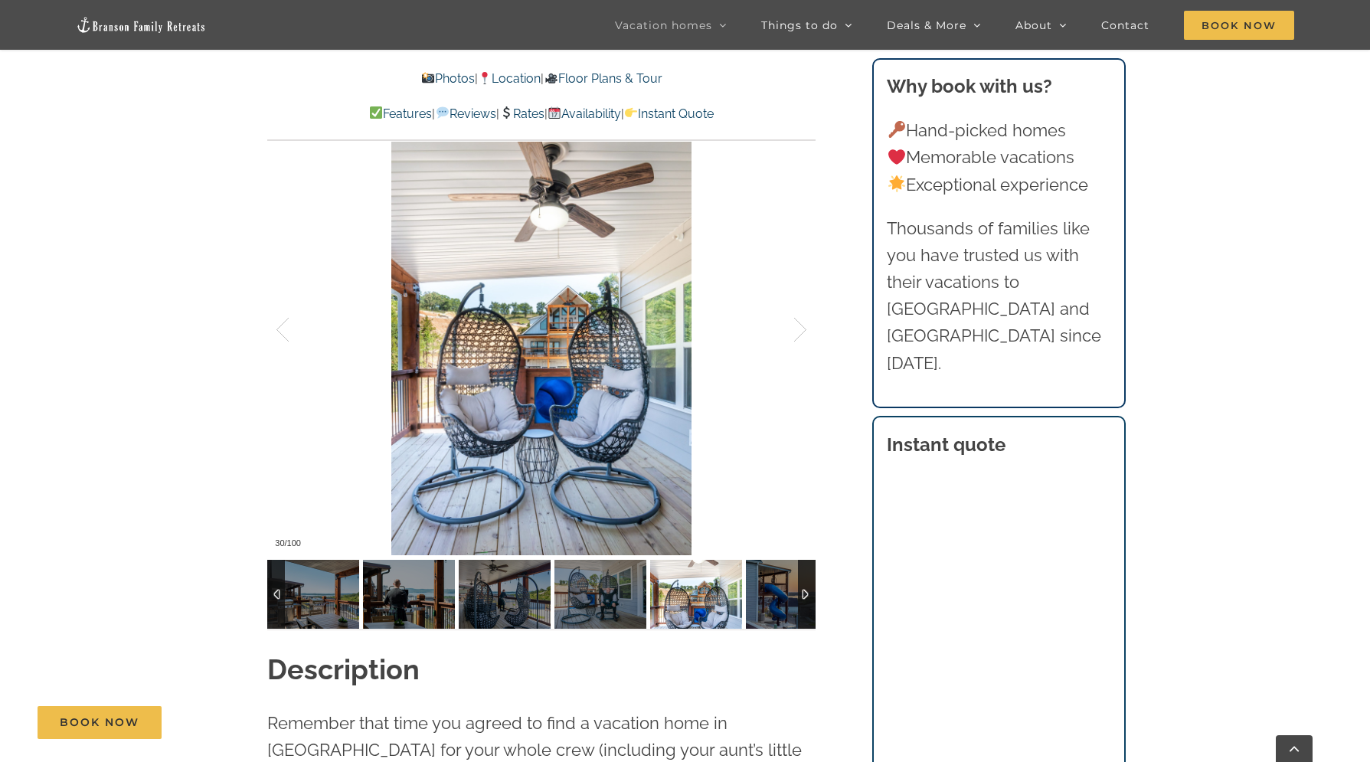
click at [772, 599] on img at bounding box center [792, 594] width 92 height 69
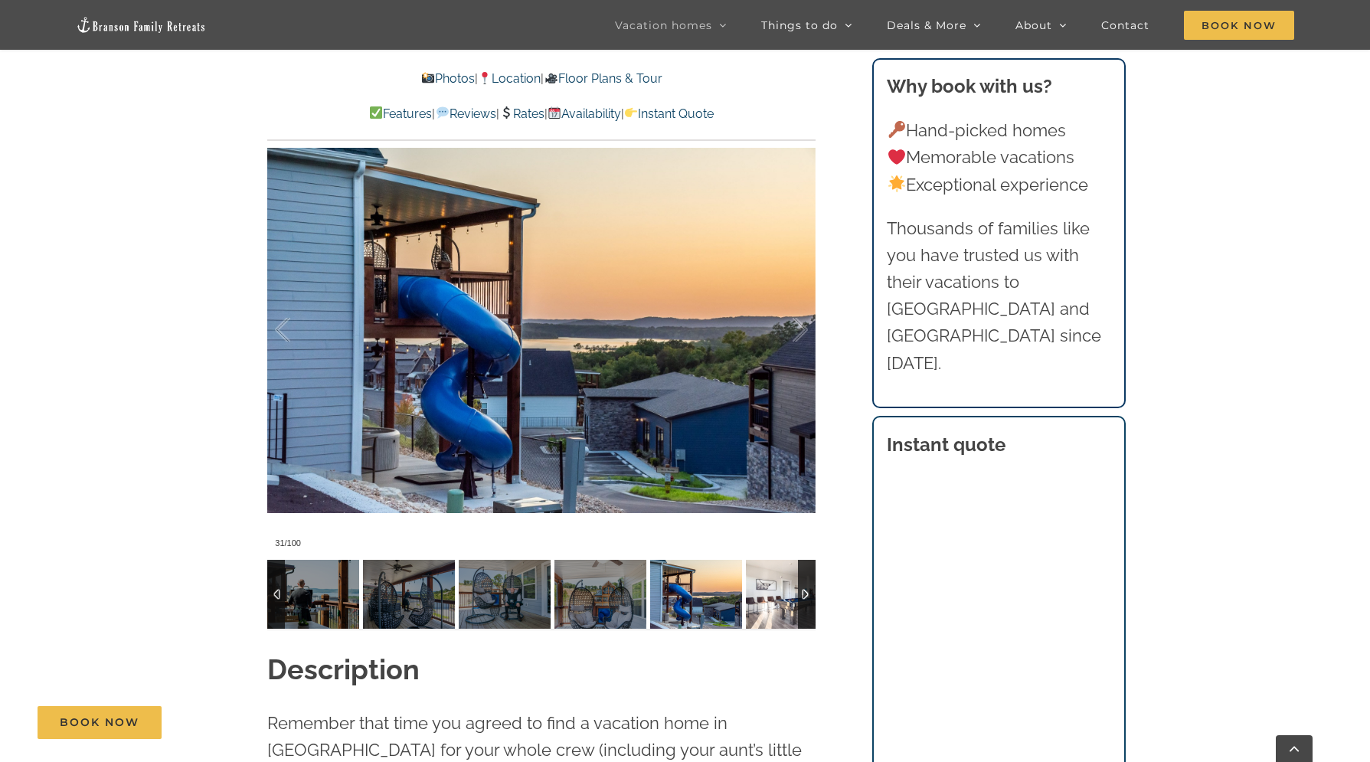
click at [790, 602] on img at bounding box center [792, 594] width 92 height 69
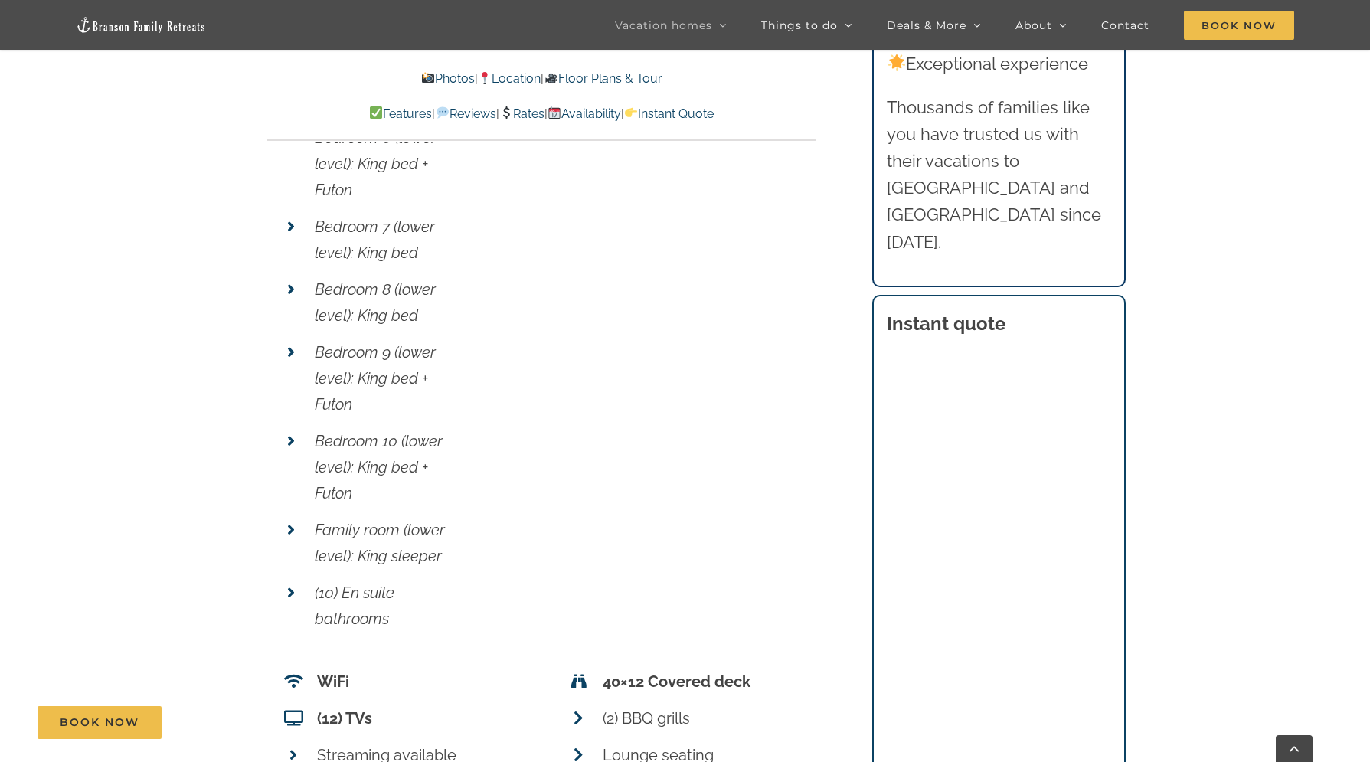
scroll to position [0, 0]
